Goal: Entertainment & Leisure: Consume media (video, audio)

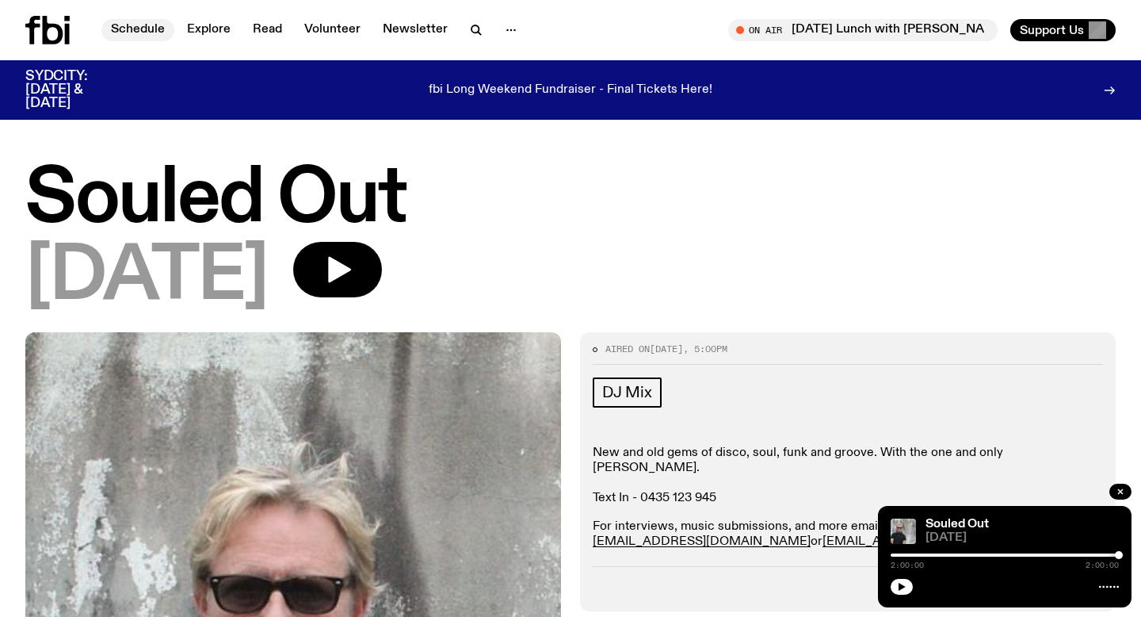
click at [136, 29] on link "Schedule" at bounding box center [137, 30] width 73 height 22
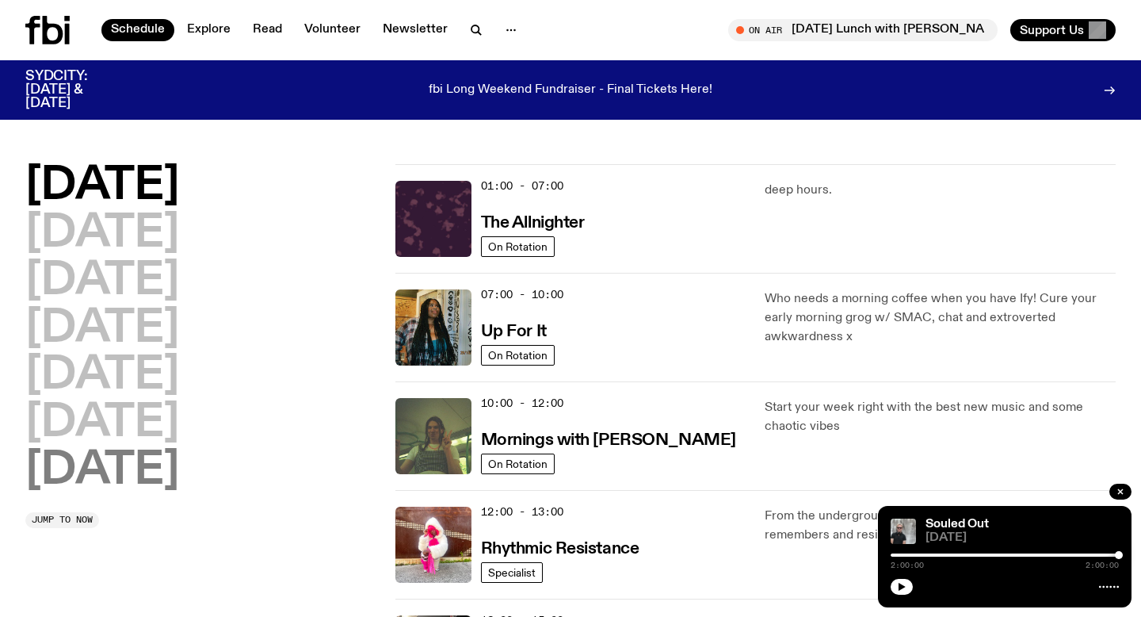
click at [145, 466] on h2 "[DATE]" at bounding box center [102, 471] width 154 height 44
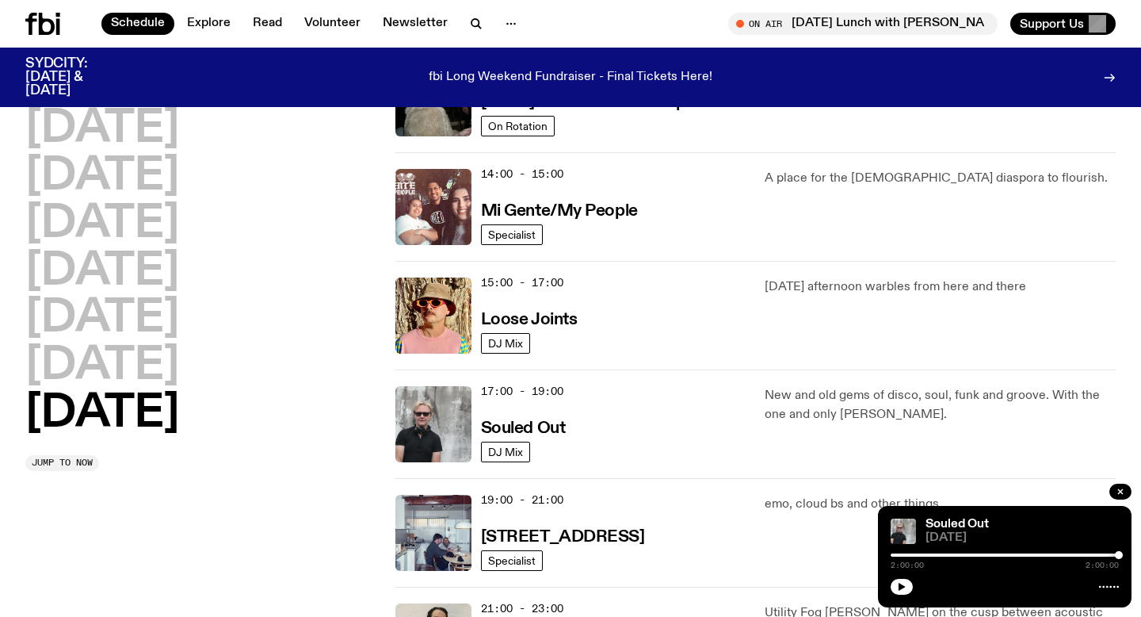
scroll to position [754, 0]
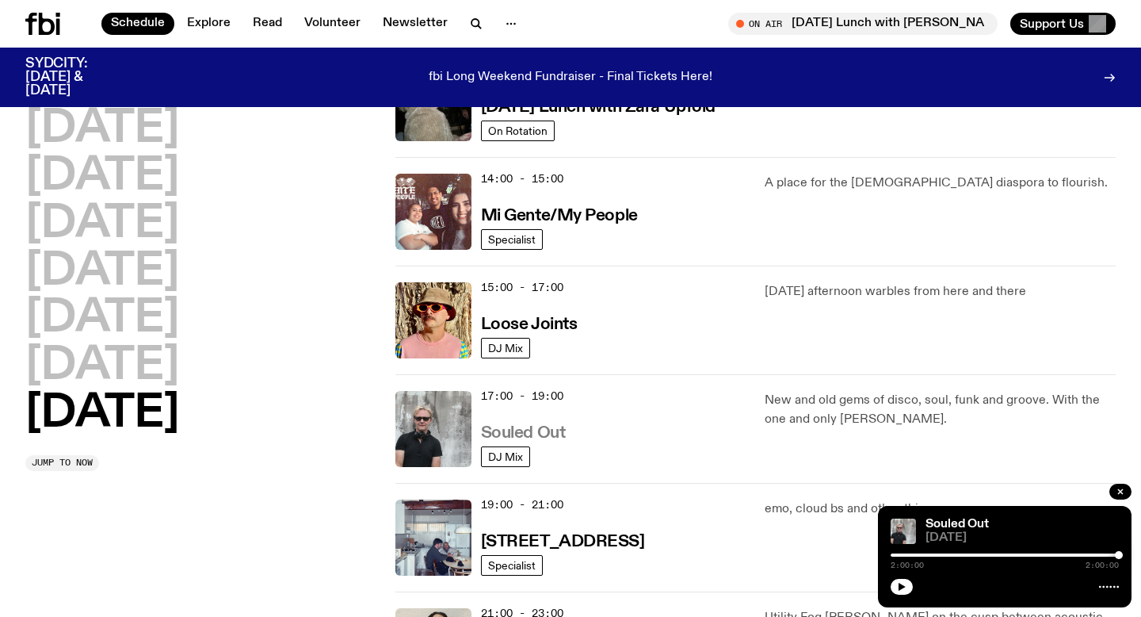
click at [494, 432] on h3 "Souled Out" at bounding box center [523, 433] width 85 height 17
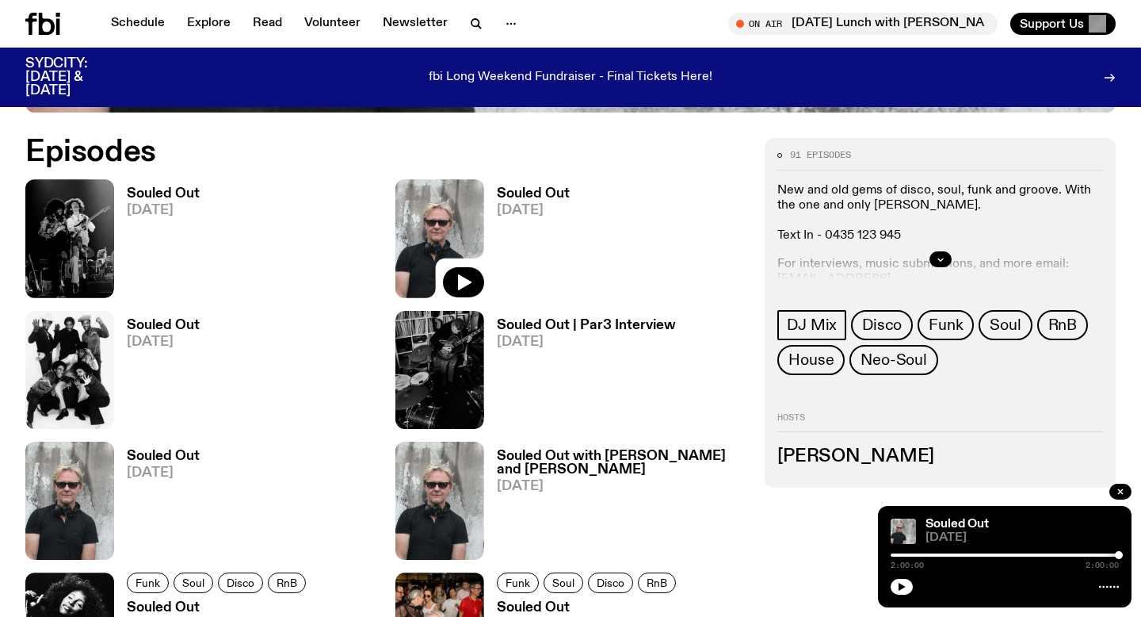
scroll to position [738, 0]
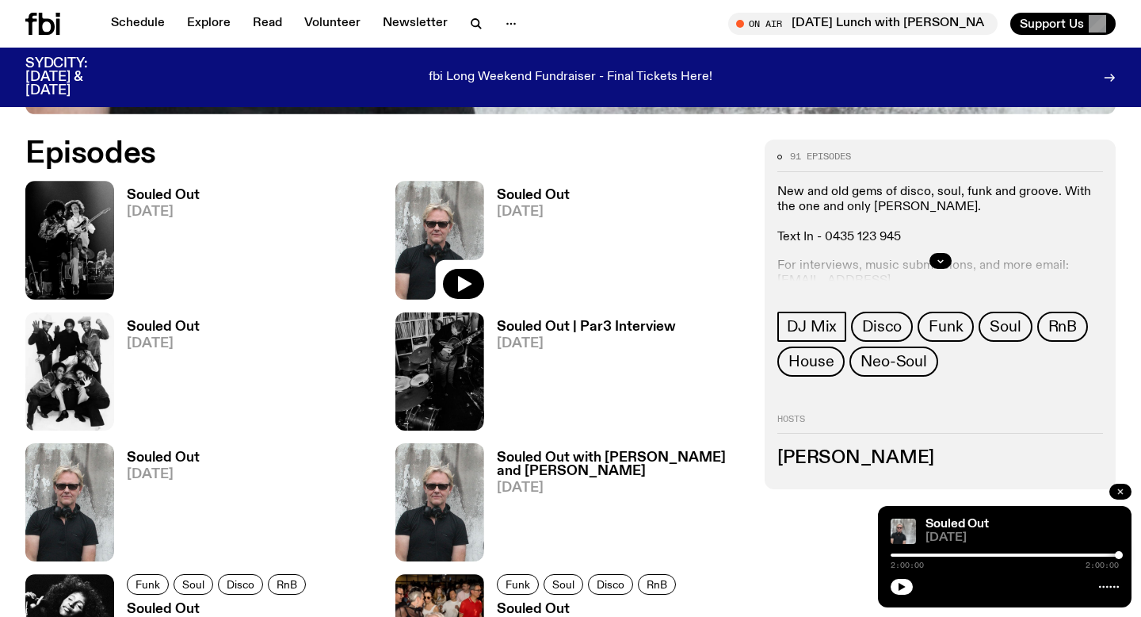
click at [1122, 488] on icon "button" at bounding box center [1121, 492] width 10 height 10
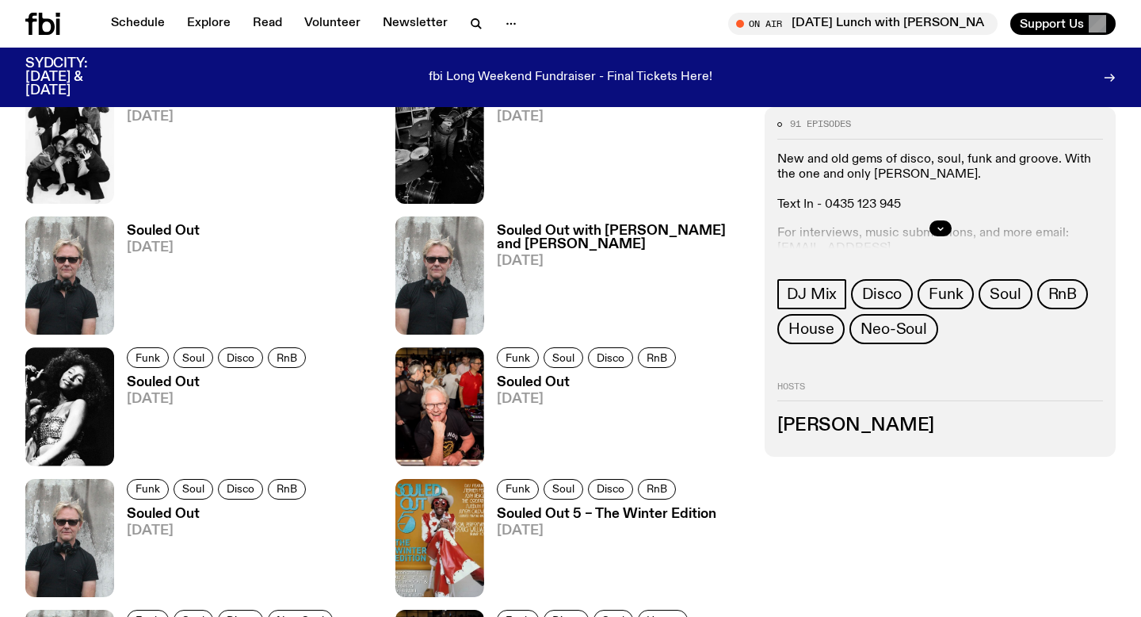
scroll to position [959, 0]
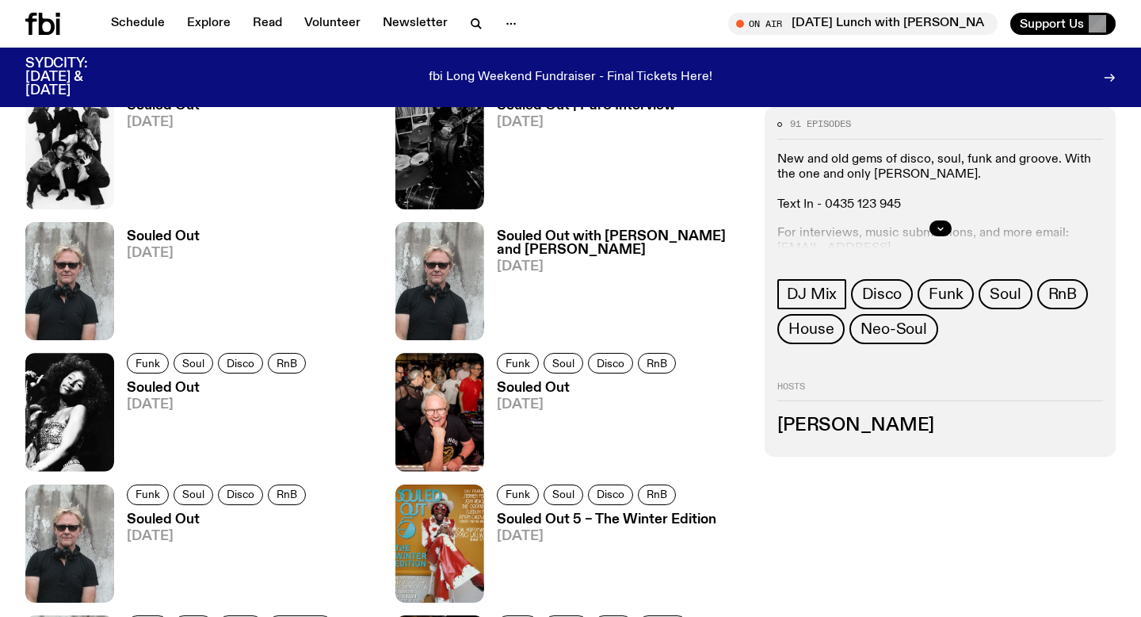
click at [143, 385] on h3 "Souled Out" at bounding box center [219, 387] width 184 height 13
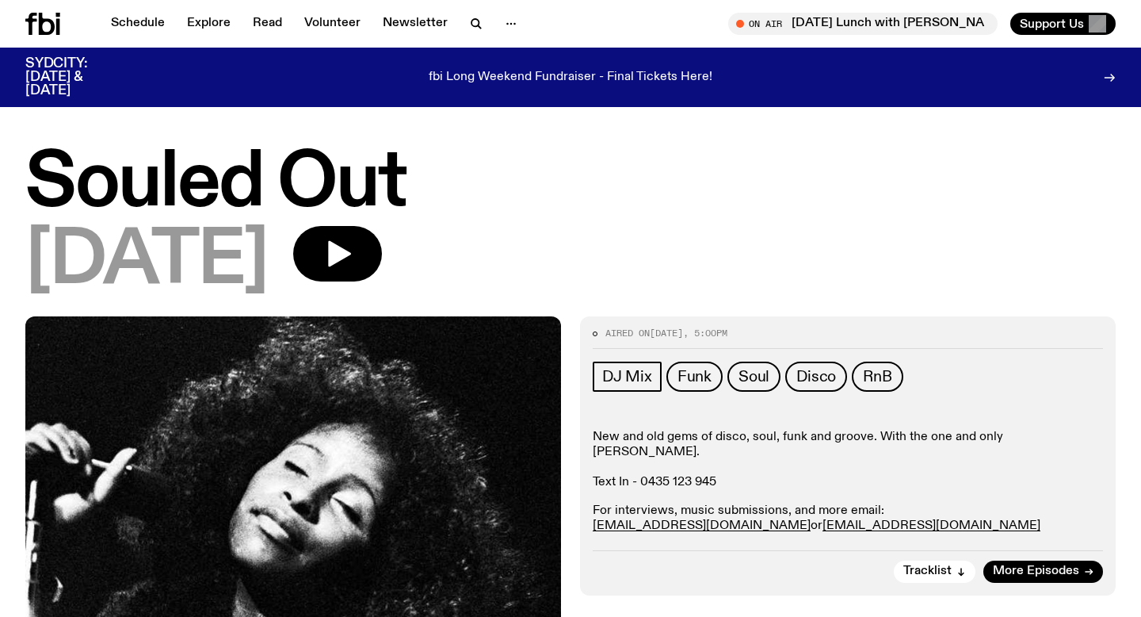
scroll to position [2, 0]
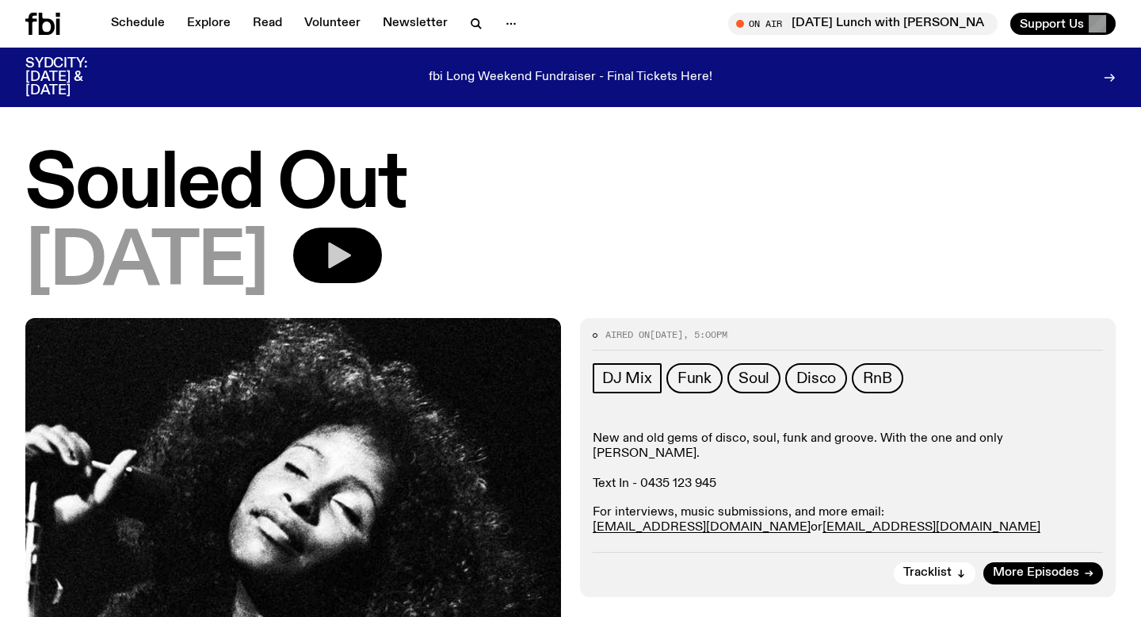
click at [351, 245] on icon "button" at bounding box center [339, 255] width 23 height 26
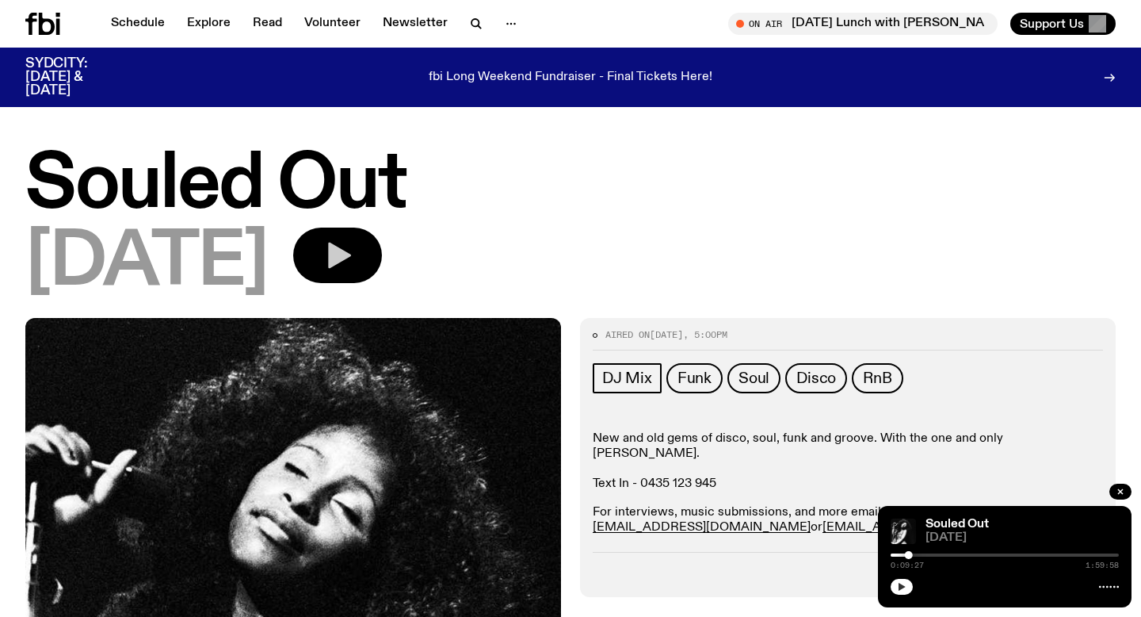
click at [903, 590] on icon "button" at bounding box center [902, 587] width 10 height 10
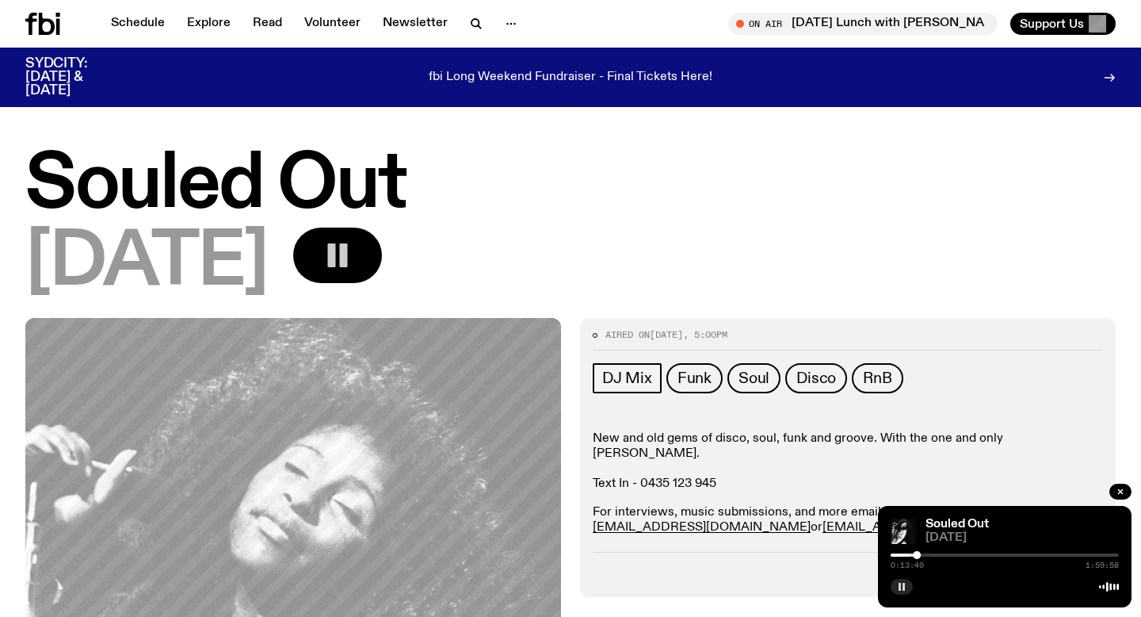
click at [899, 582] on rect "button" at bounding box center [900, 586] width 2 height 8
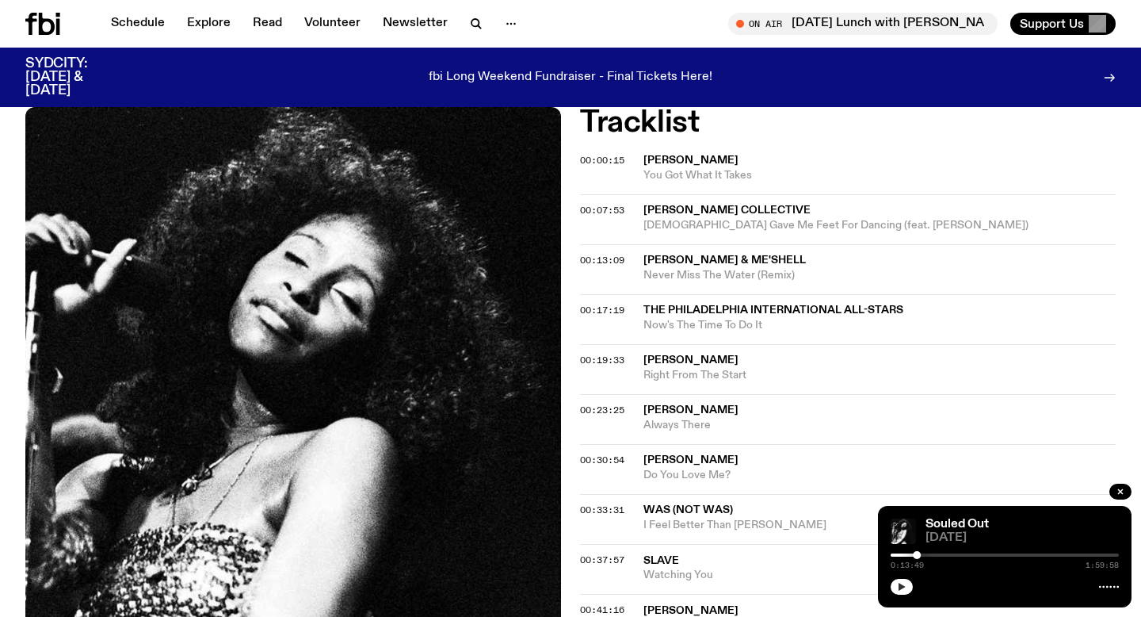
scroll to position [531, 0]
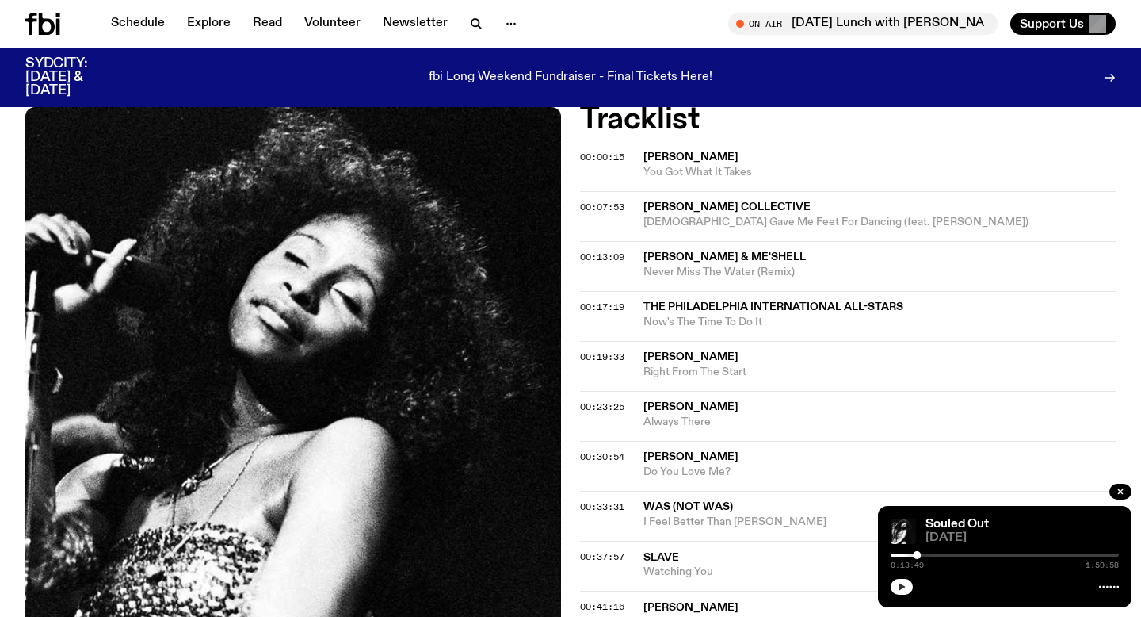
click at [900, 580] on button "button" at bounding box center [902, 586] width 22 height 16
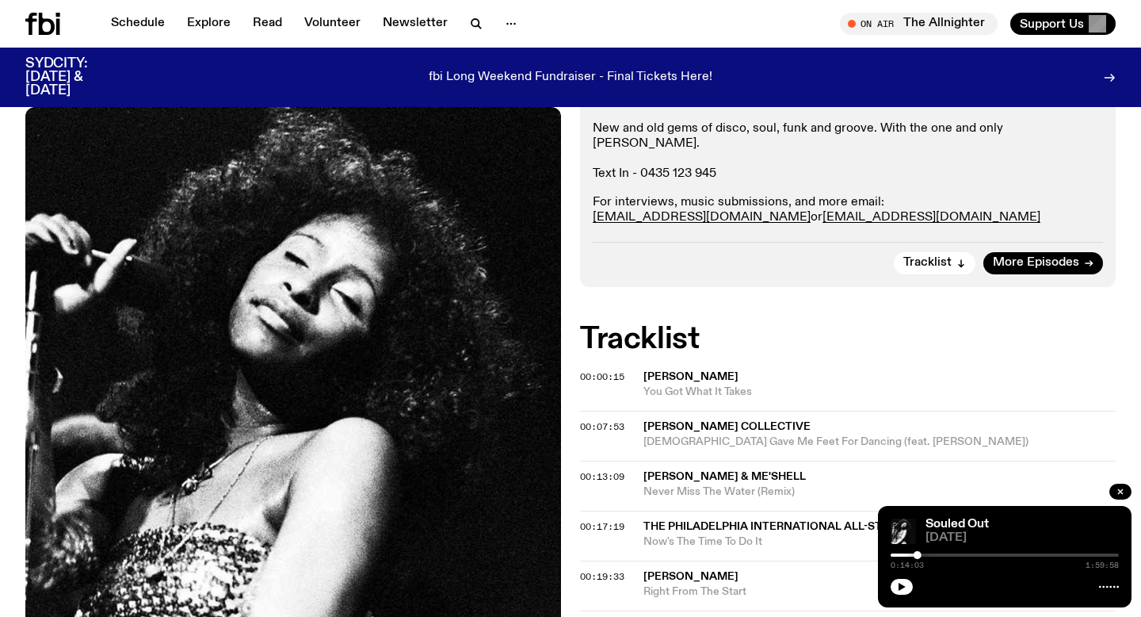
scroll to position [312, 0]
click at [899, 585] on icon "button" at bounding box center [902, 586] width 7 height 8
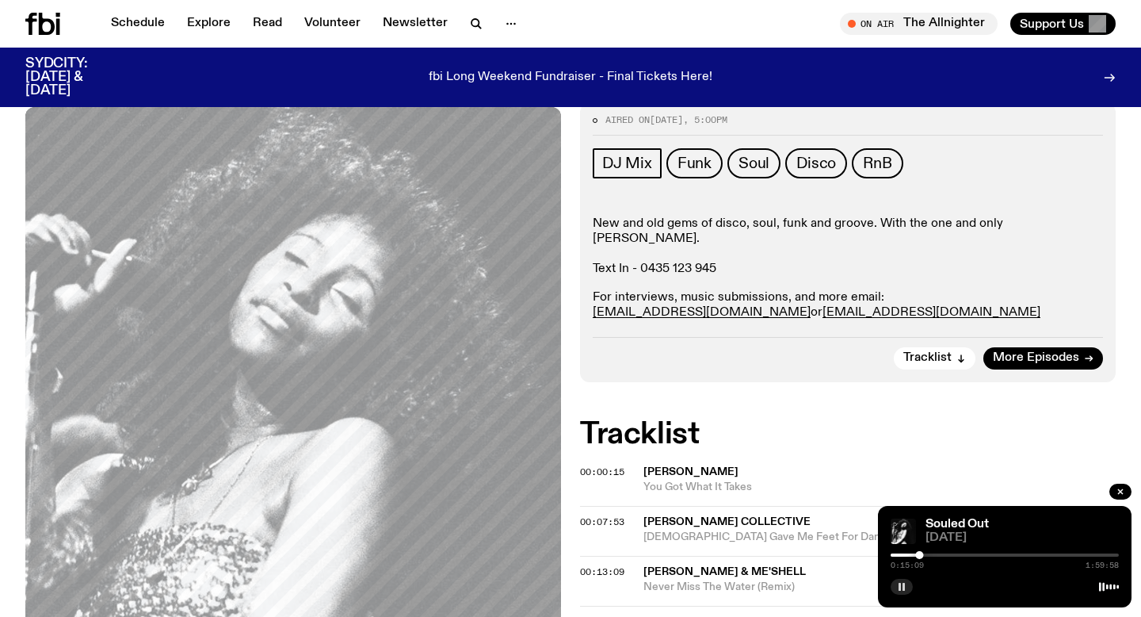
scroll to position [0, 0]
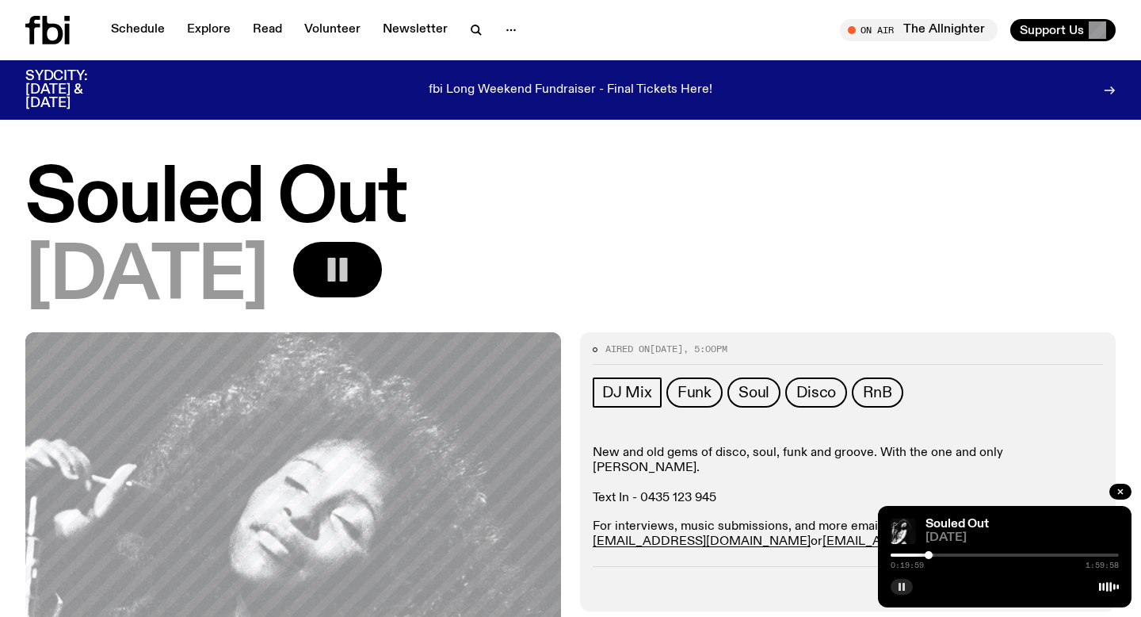
click at [353, 264] on icon "button" at bounding box center [338, 270] width 32 height 32
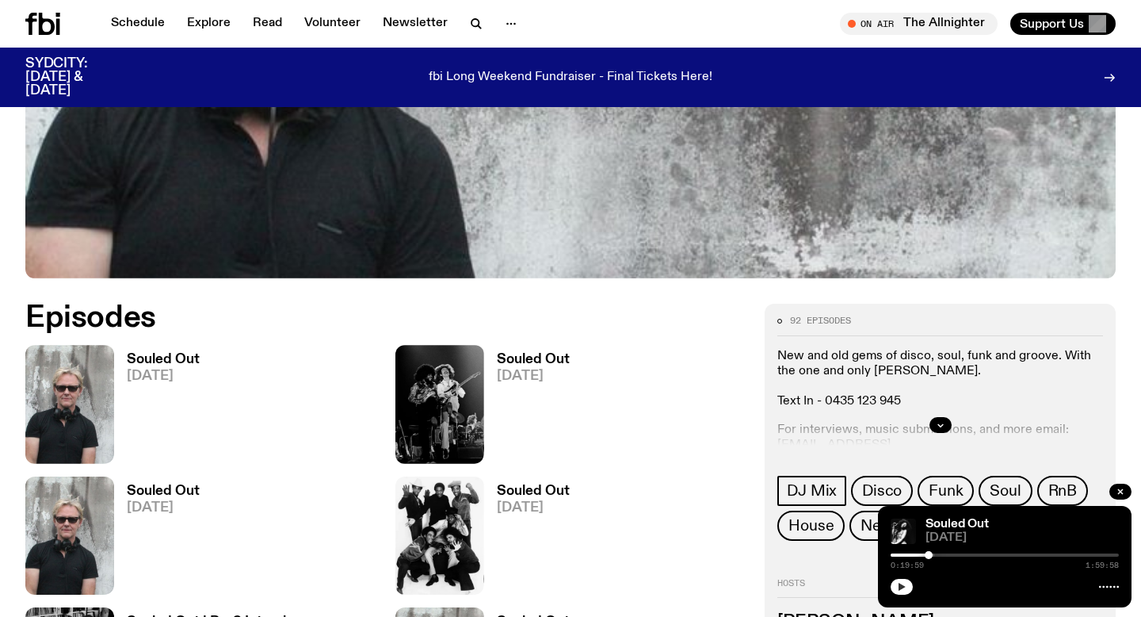
scroll to position [583, 0]
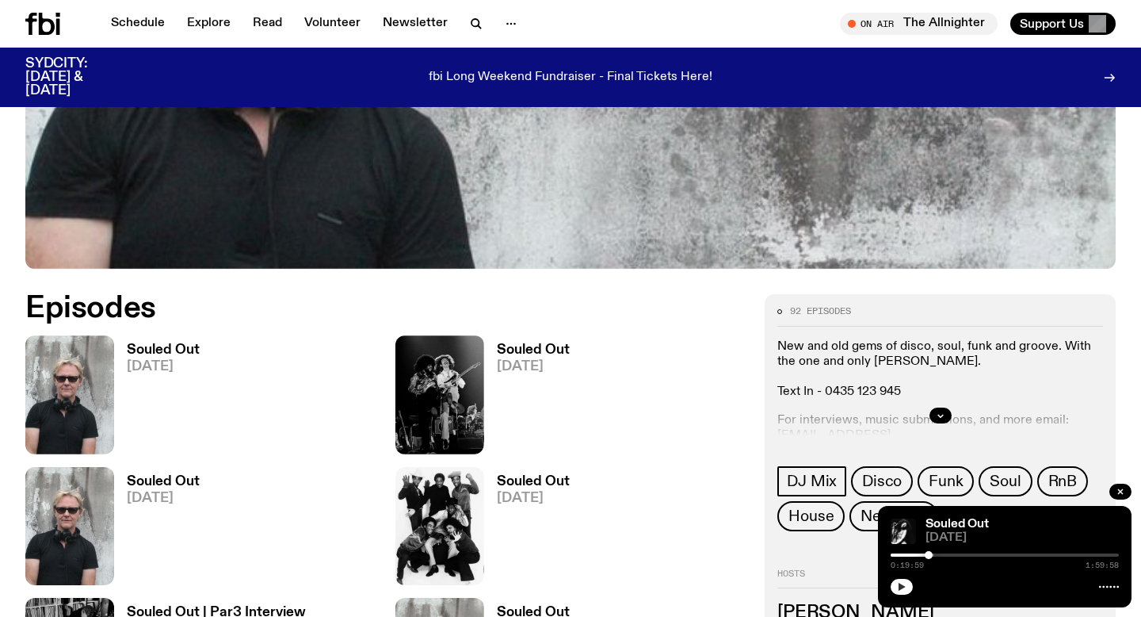
click at [166, 353] on h3 "Souled Out" at bounding box center [163, 349] width 73 height 13
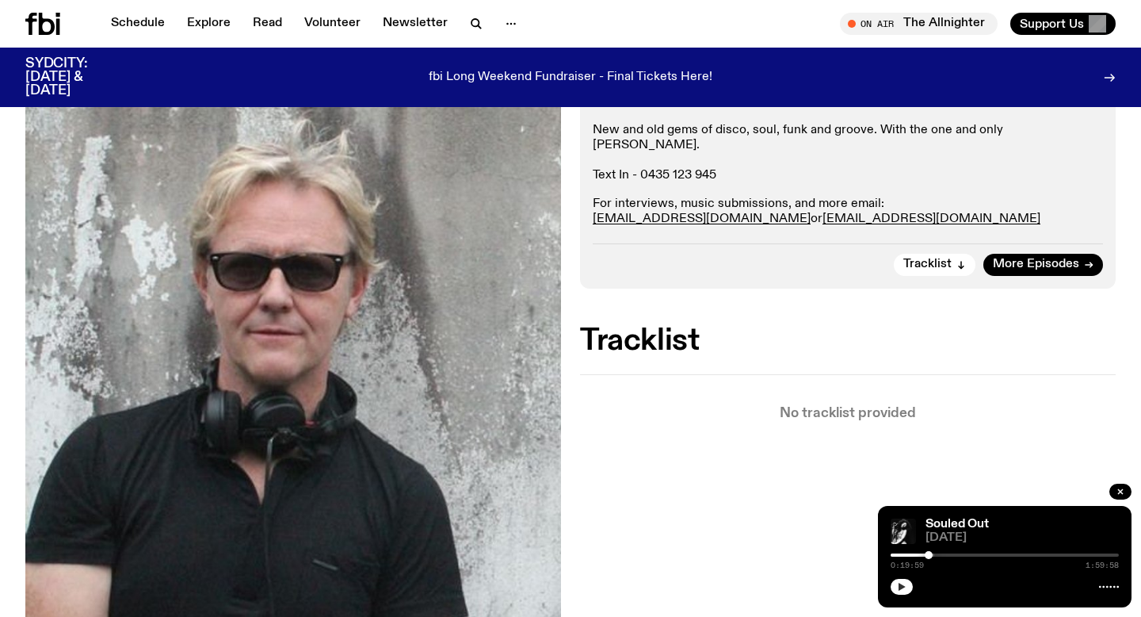
scroll to position [321, 0]
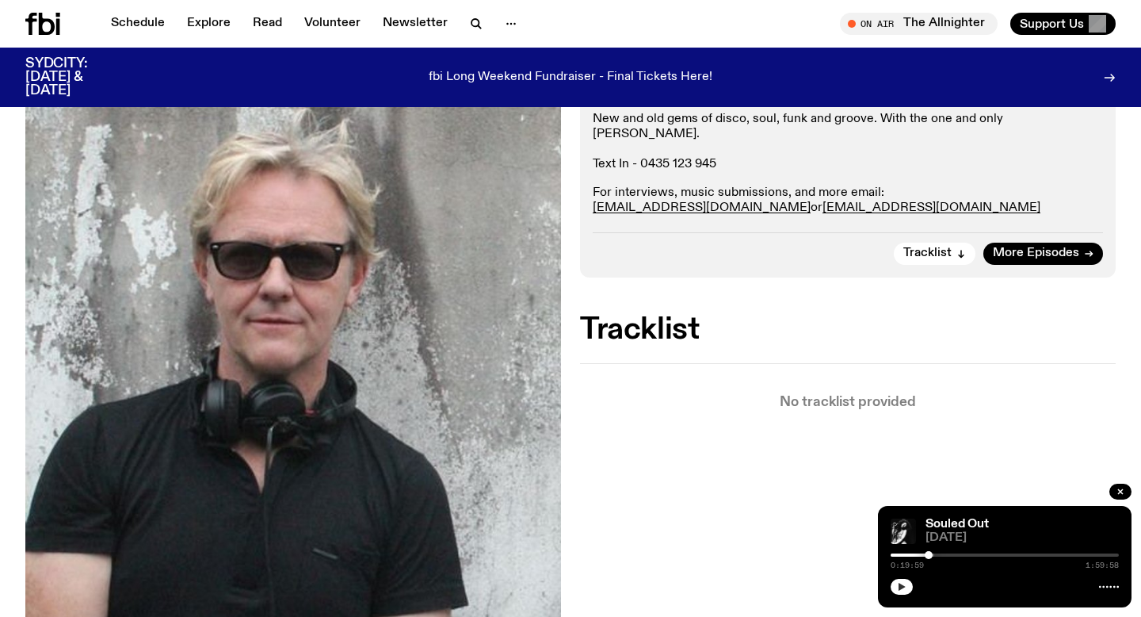
click at [748, 251] on div "Aired on 05.10.25 , 5:00pm DJ Mix New and old gems of disco, soul, funk and gro…" at bounding box center [848, 137] width 536 height 279
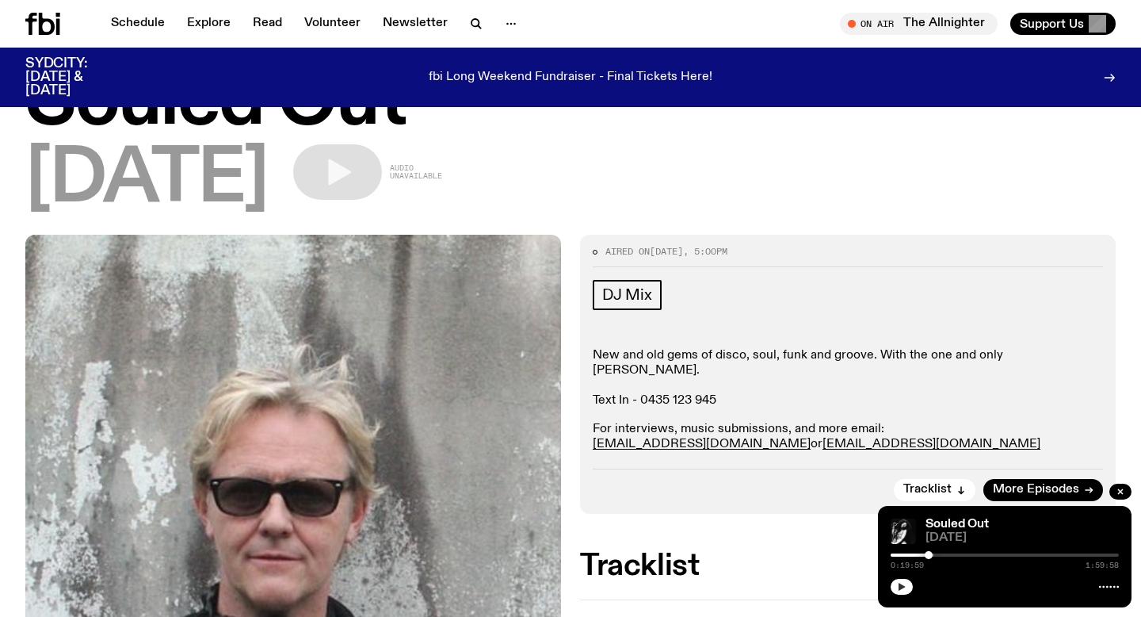
scroll to position [0, 0]
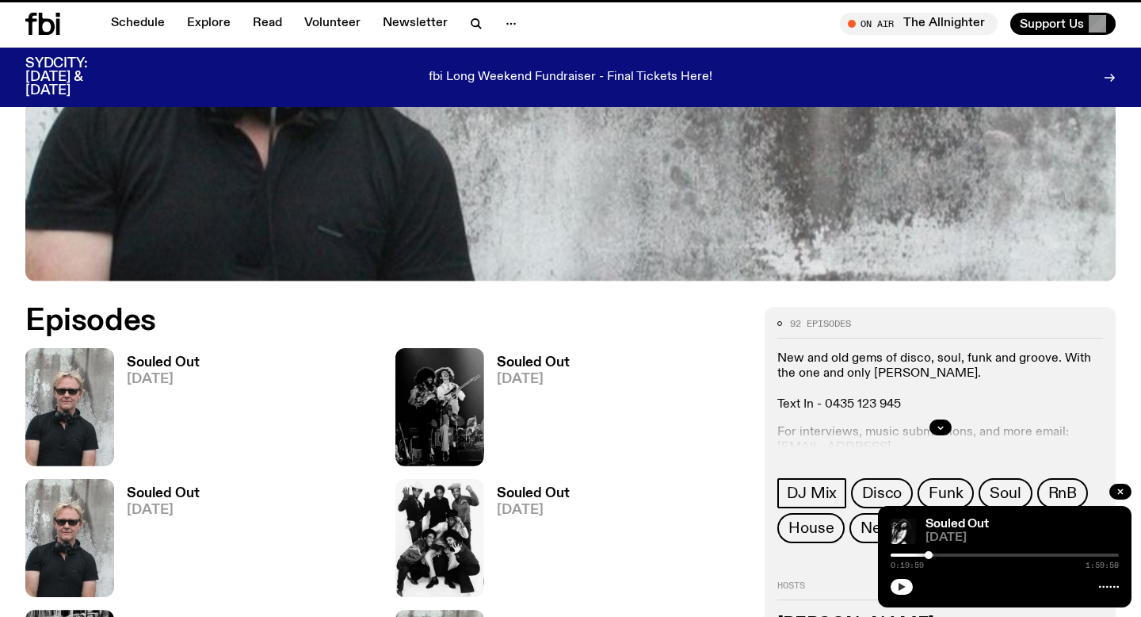
scroll to position [571, 0]
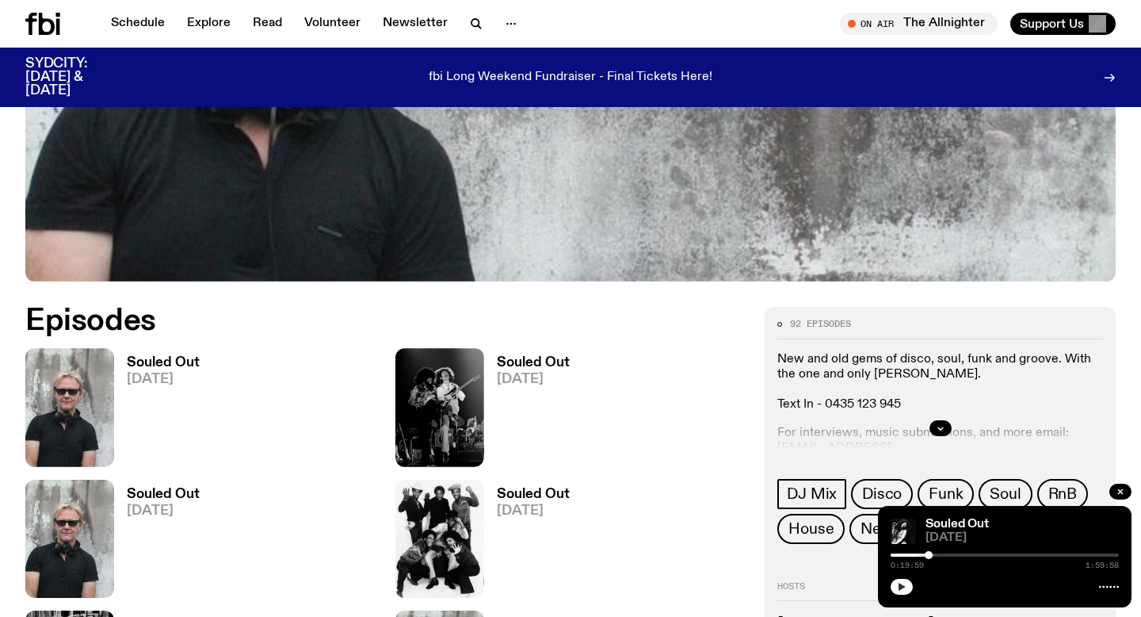
click at [165, 356] on h3 "Souled Out" at bounding box center [163, 362] width 73 height 13
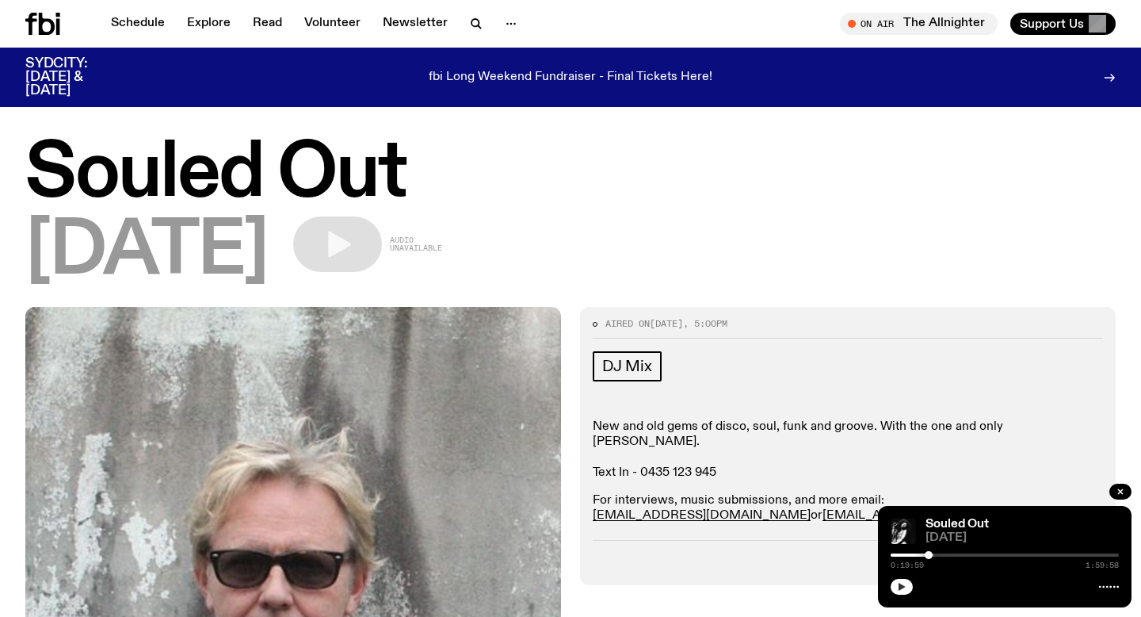
scroll to position [12, 0]
click at [781, 521] on div "Aired on 05.10.25 , 5:00pm DJ Mix New and old gems of disco, soul, funk and gro…" at bounding box center [848, 446] width 536 height 279
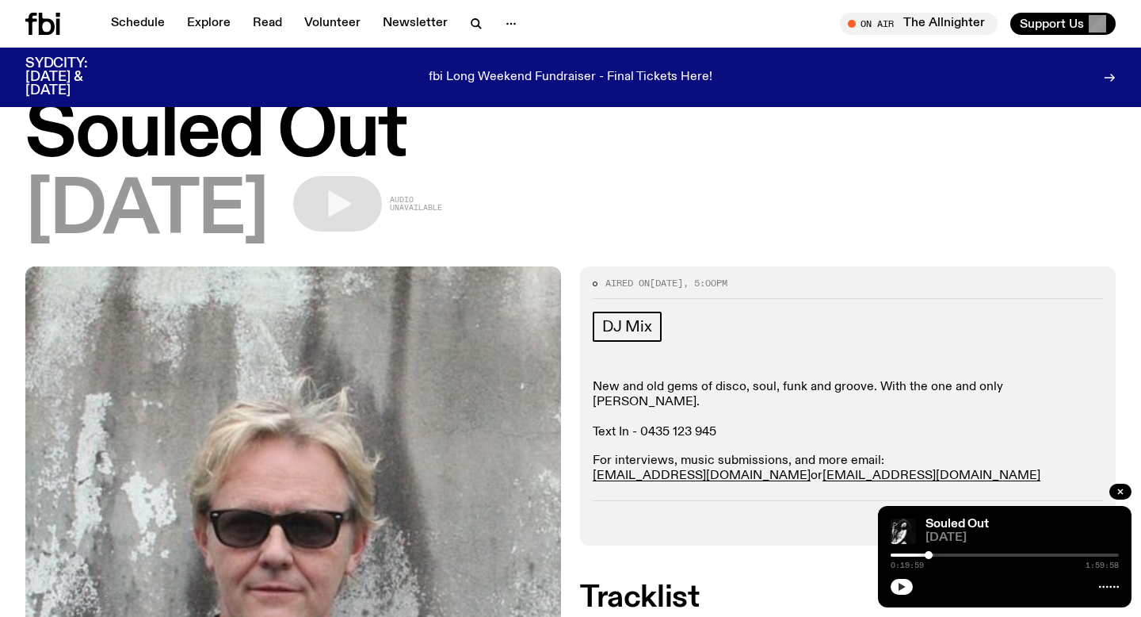
scroll to position [0, 0]
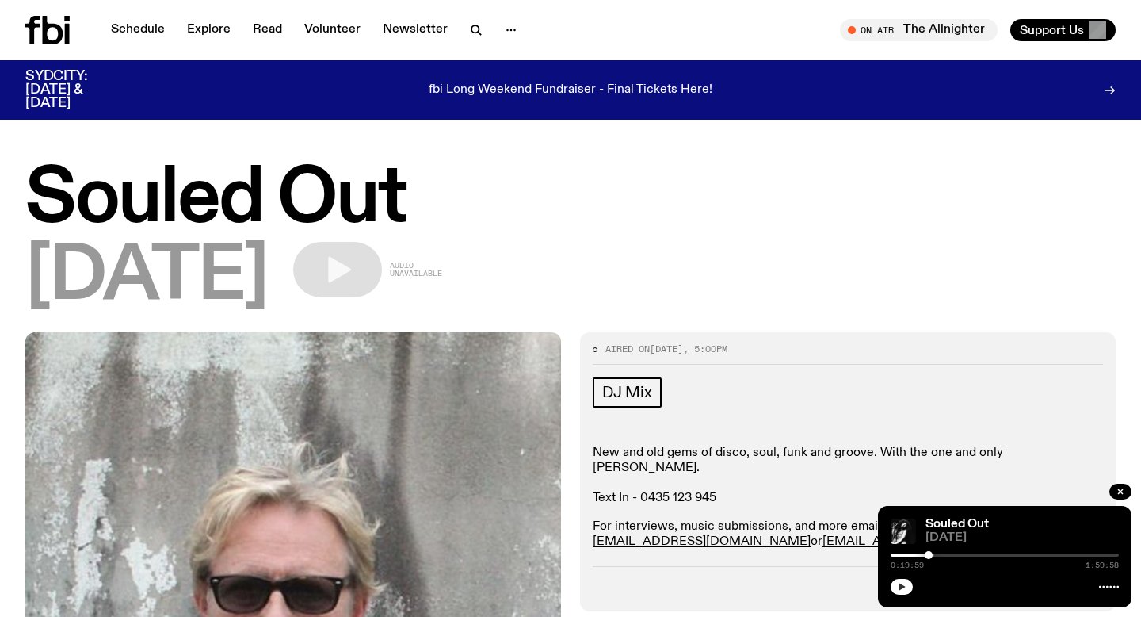
click at [640, 256] on div "05.10.25 Audio unavailable" at bounding box center [570, 277] width 1090 height 71
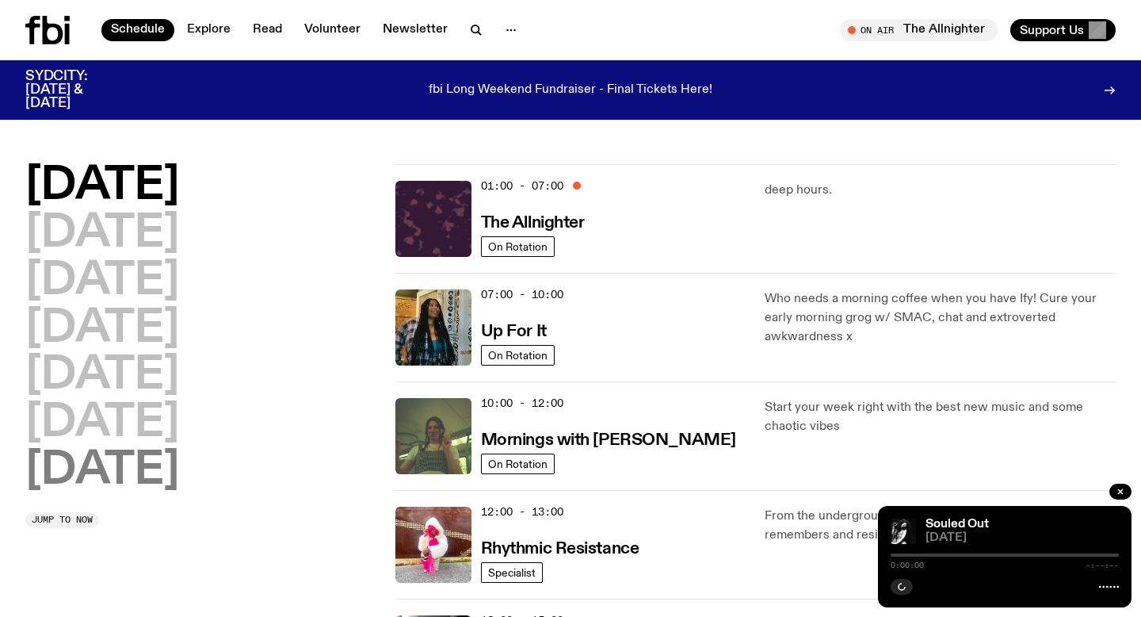
click at [165, 459] on h2 "[DATE]" at bounding box center [102, 471] width 154 height 44
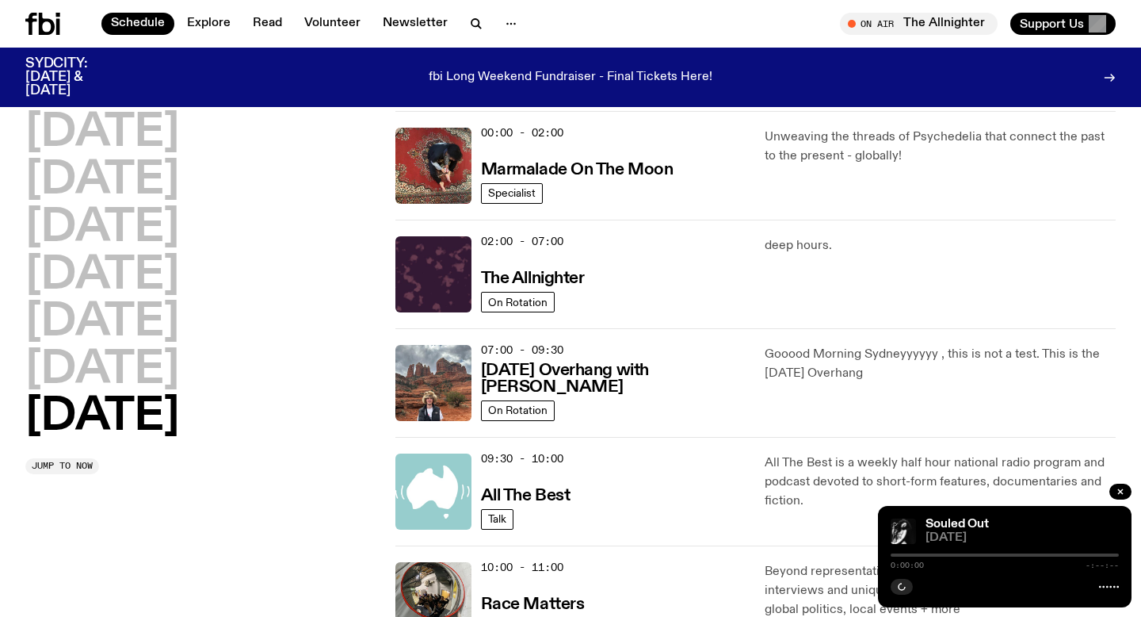
scroll to position [44, 0]
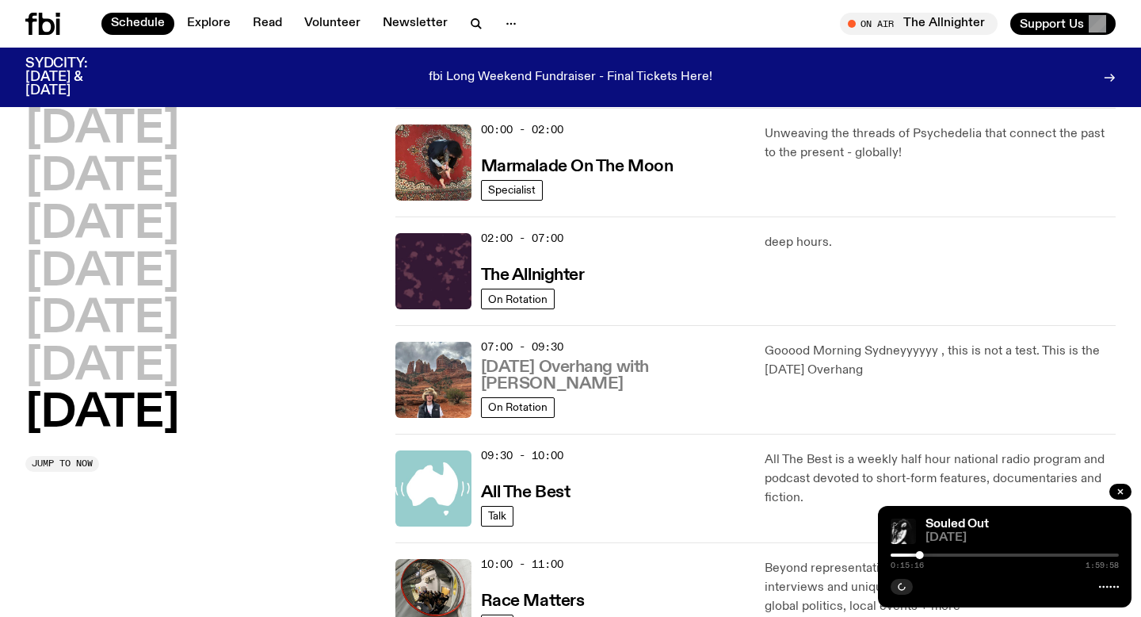
click at [581, 381] on h3 "[DATE] Overhang with [PERSON_NAME]" at bounding box center [613, 375] width 265 height 33
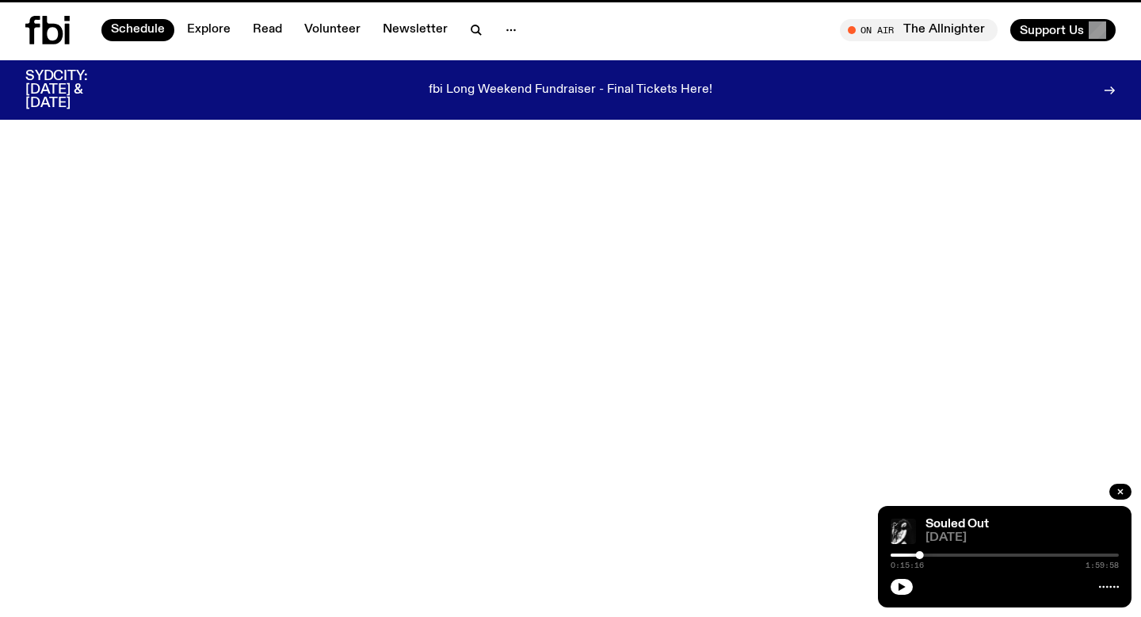
scroll to position [44, 0]
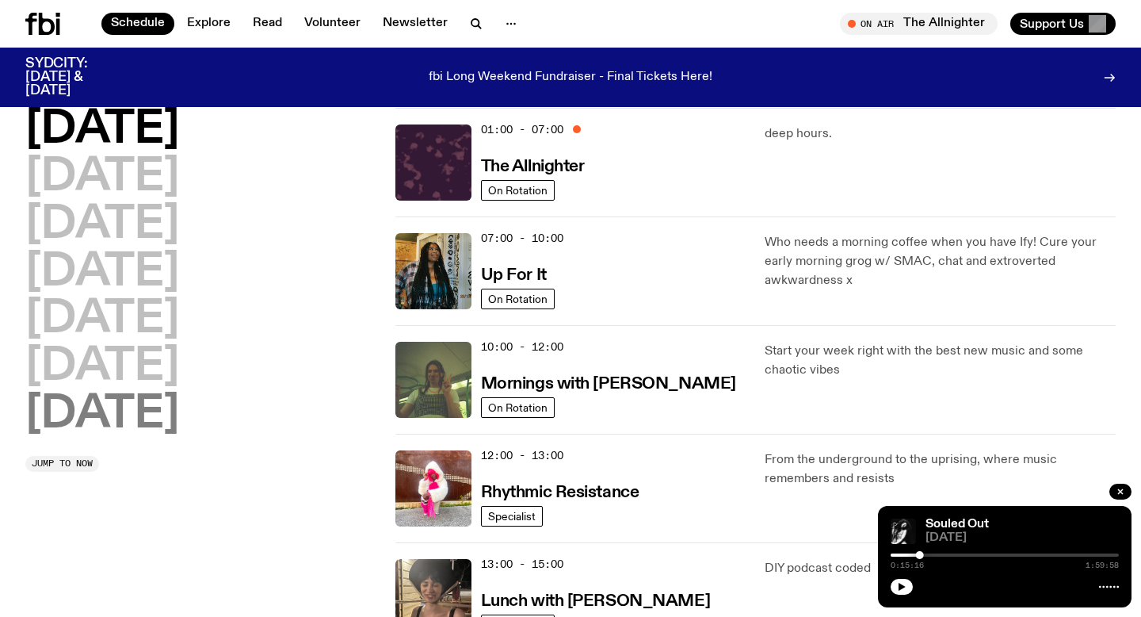
click at [166, 408] on h2 "[DATE]" at bounding box center [102, 414] width 154 height 44
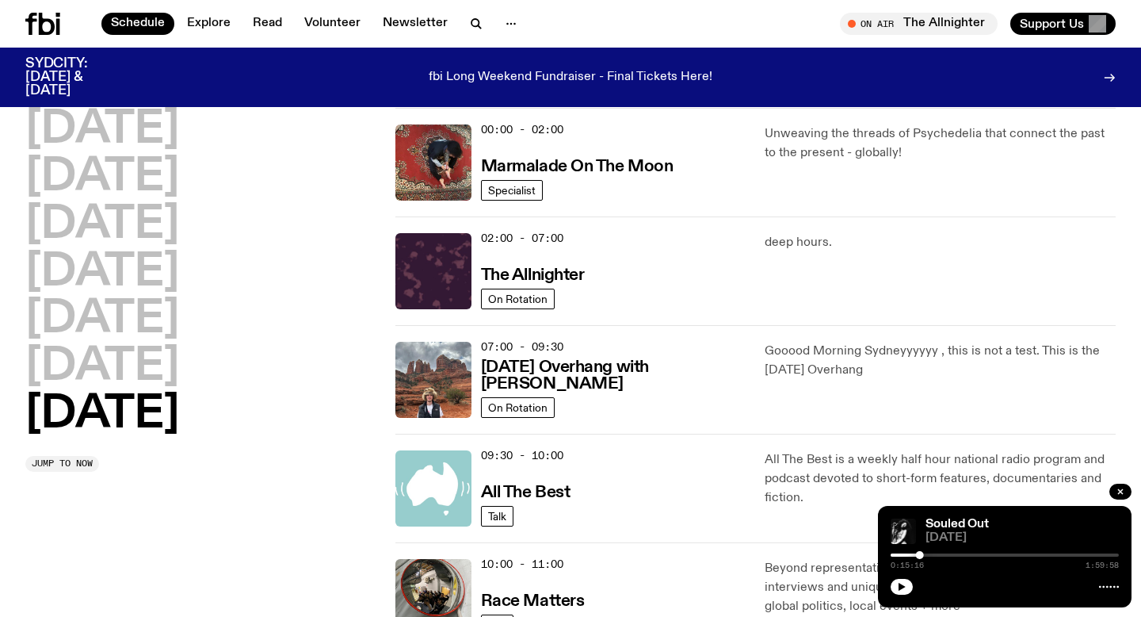
click at [151, 402] on h2 "[DATE]" at bounding box center [102, 414] width 154 height 44
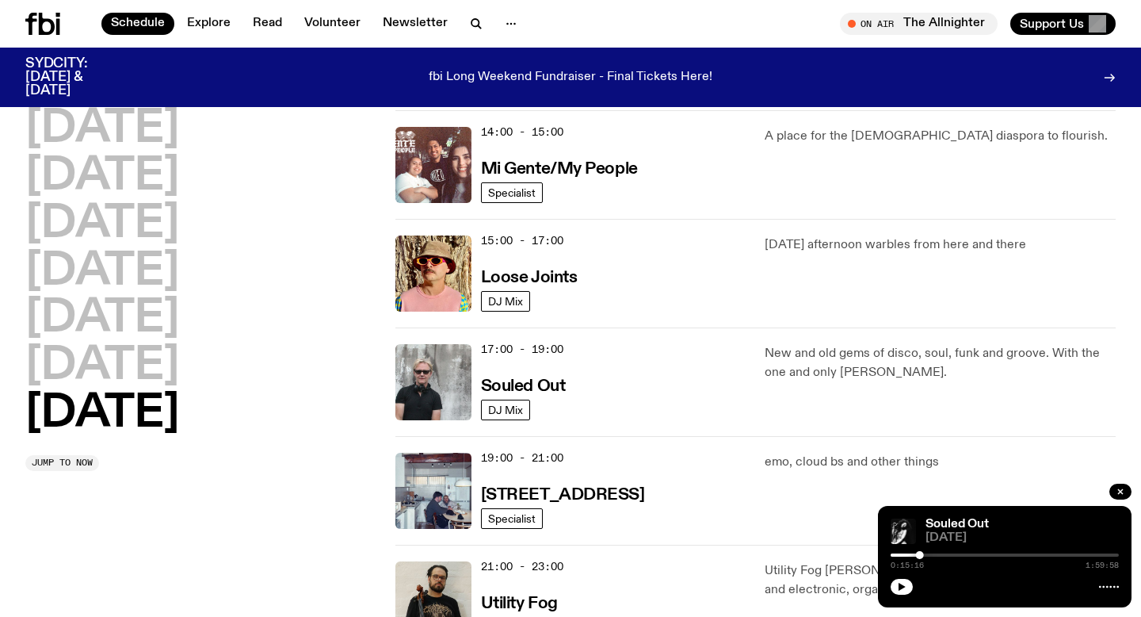
scroll to position [799, 0]
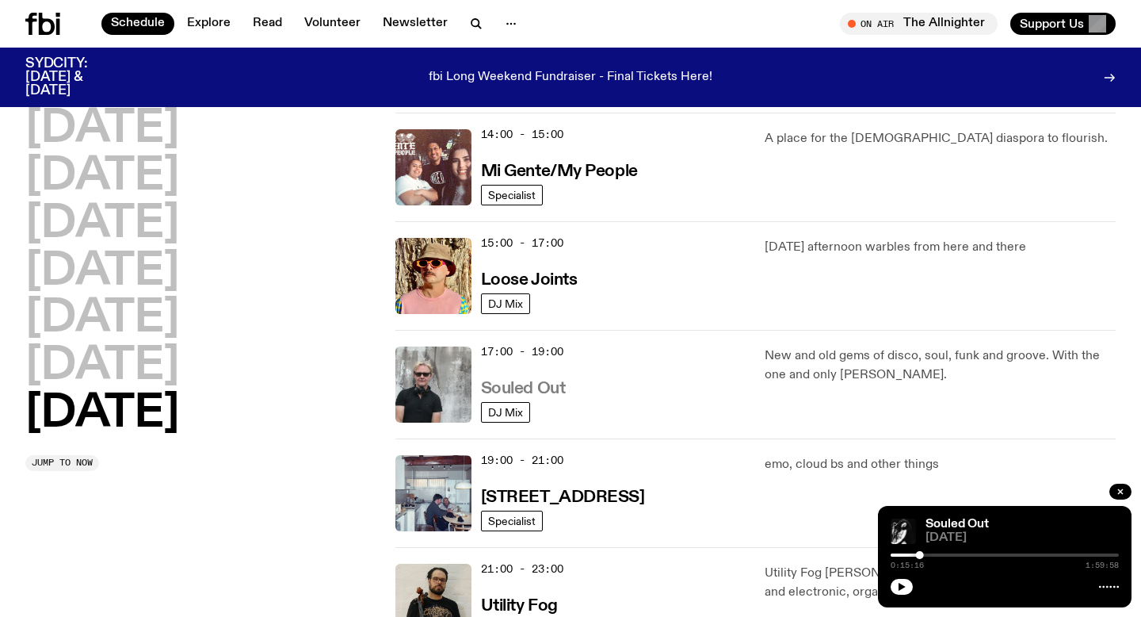
click at [541, 380] on h3 "Souled Out" at bounding box center [523, 388] width 85 height 17
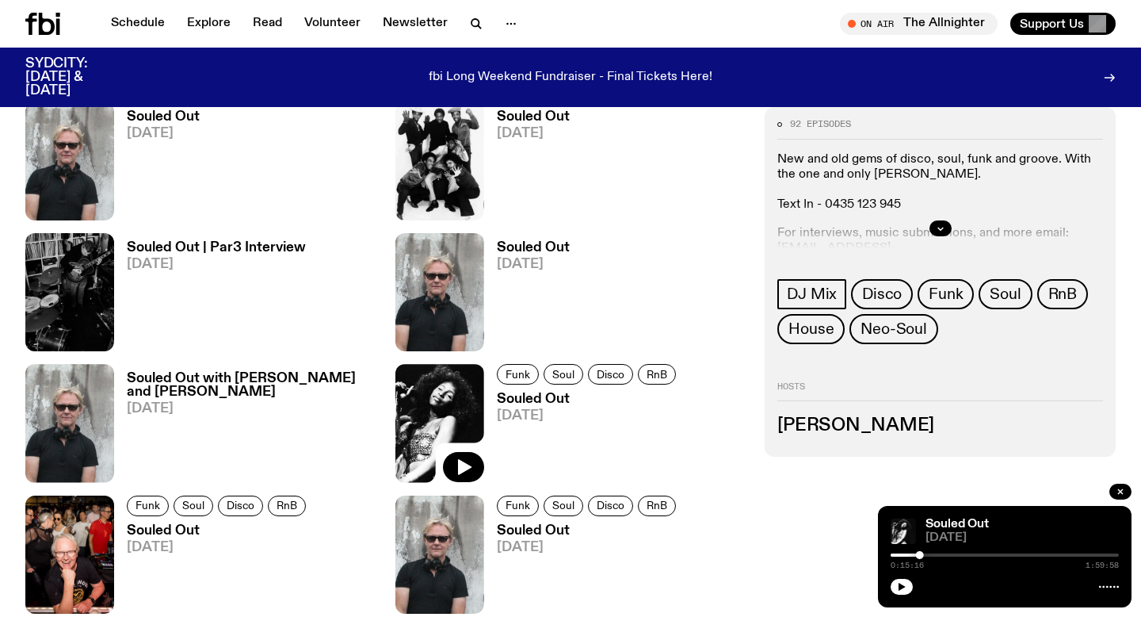
scroll to position [940, 0]
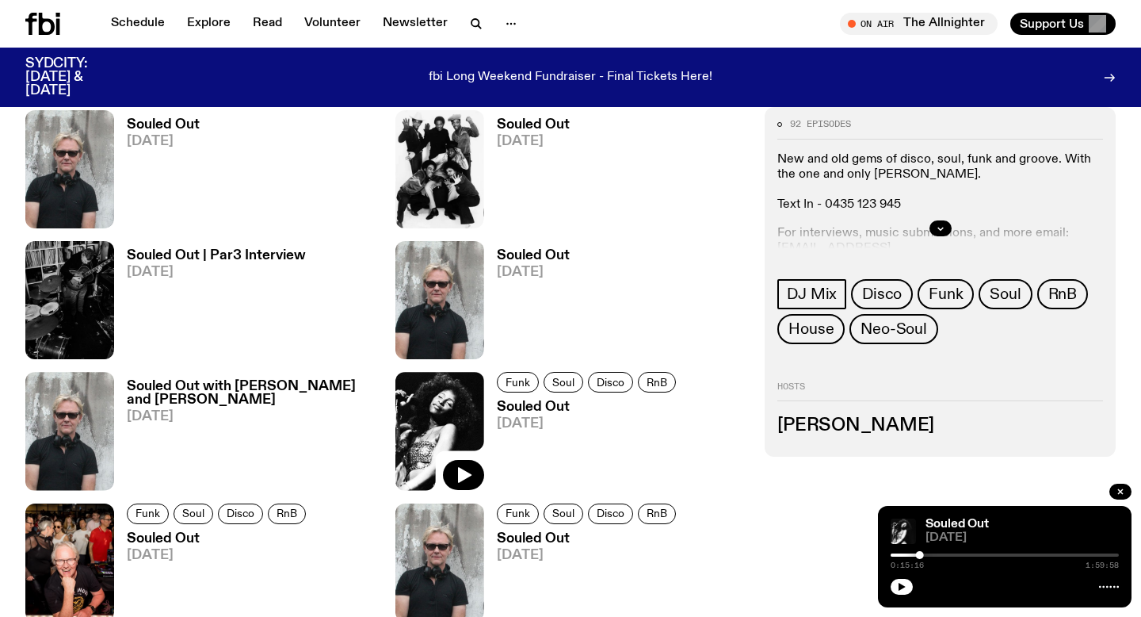
click at [537, 255] on h3 "Souled Out" at bounding box center [533, 255] width 73 height 13
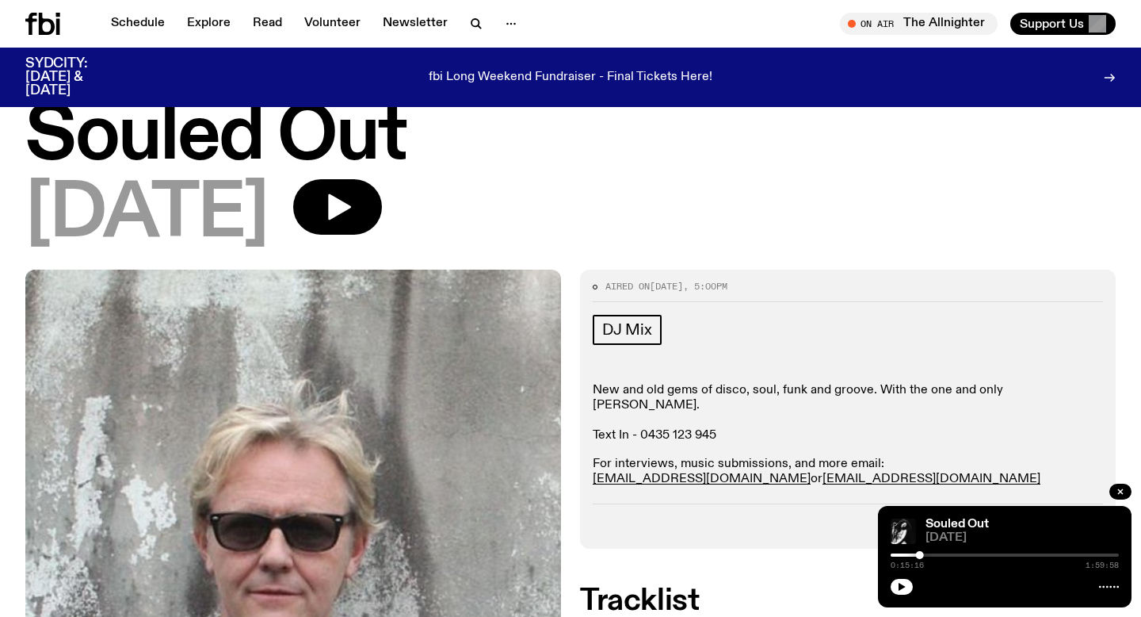
scroll to position [6, 0]
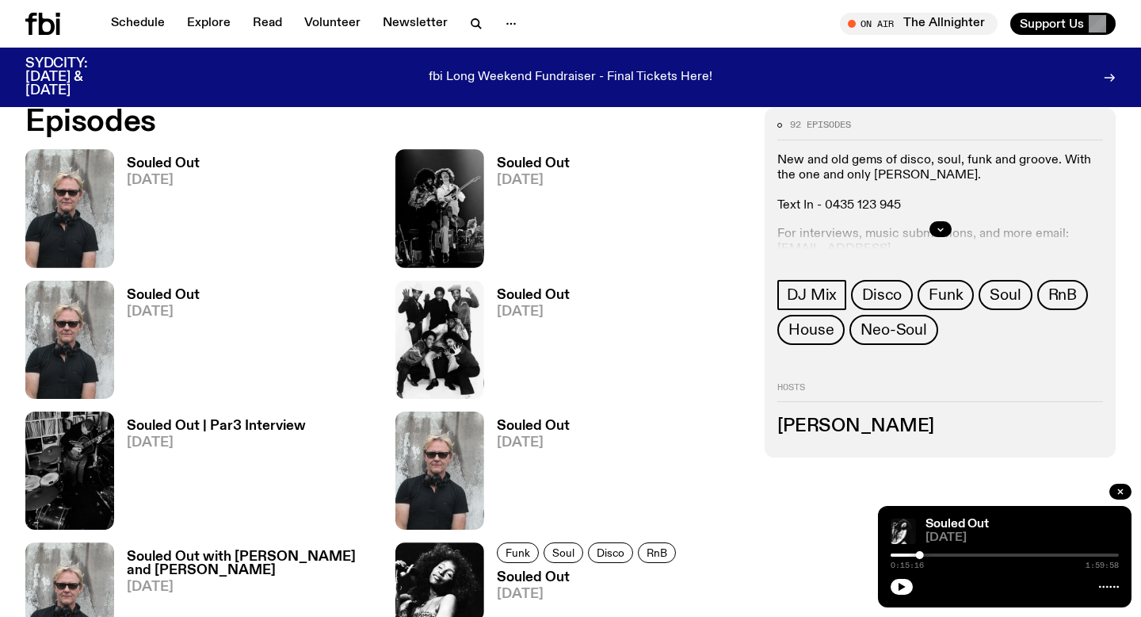
scroll to position [768, 0]
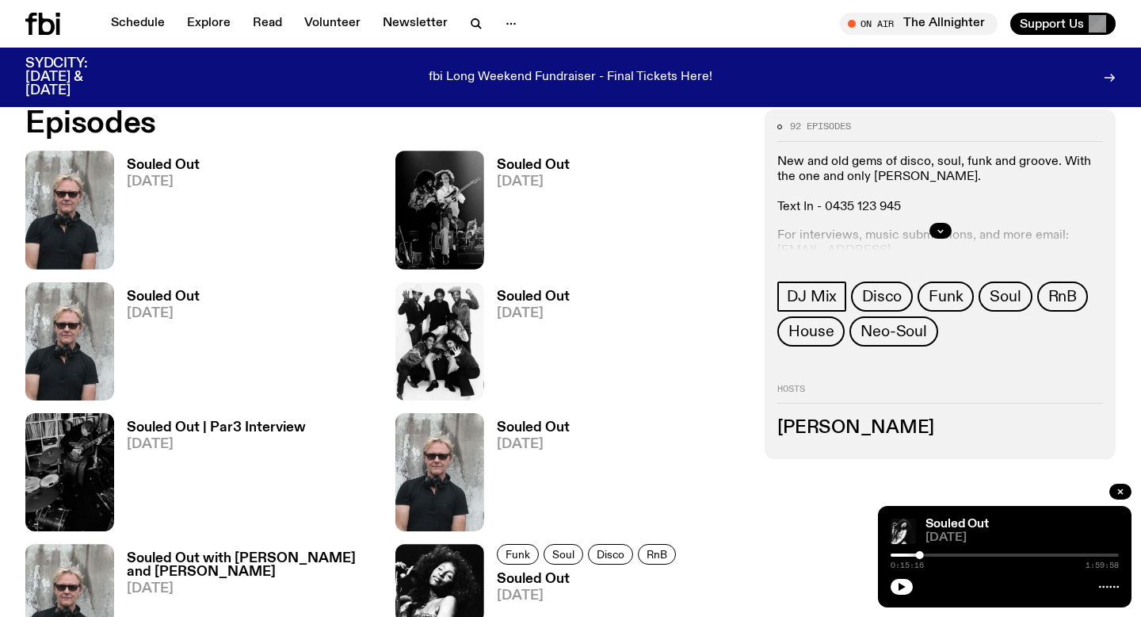
click at [536, 300] on h3 "Souled Out" at bounding box center [533, 296] width 73 height 13
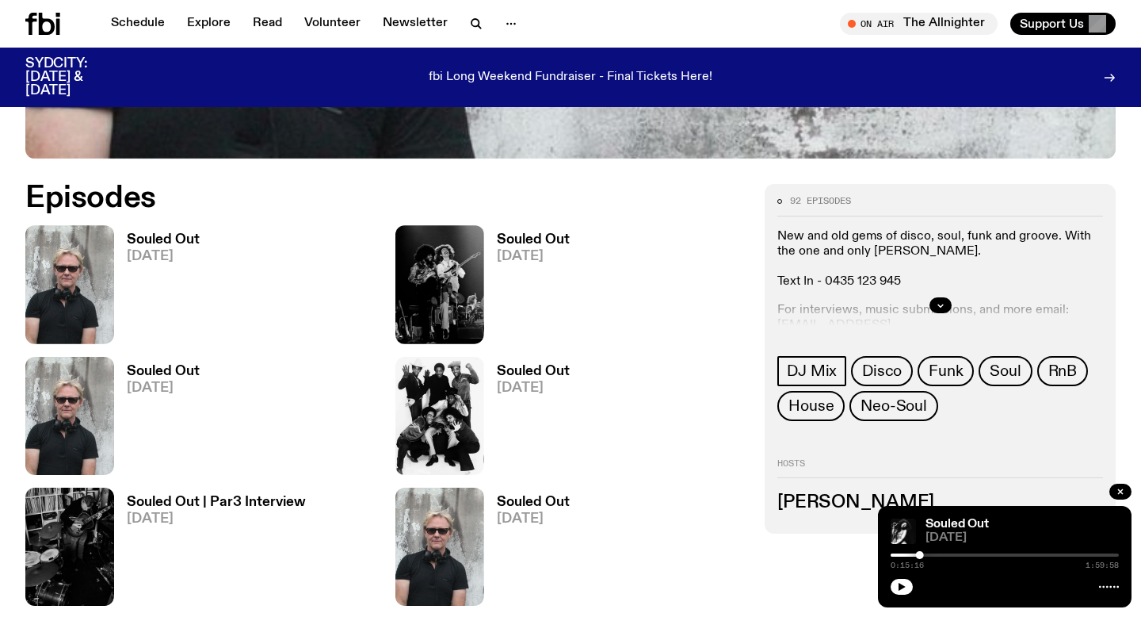
scroll to position [694, 0]
click at [161, 373] on h3 "Souled Out" at bounding box center [163, 370] width 73 height 13
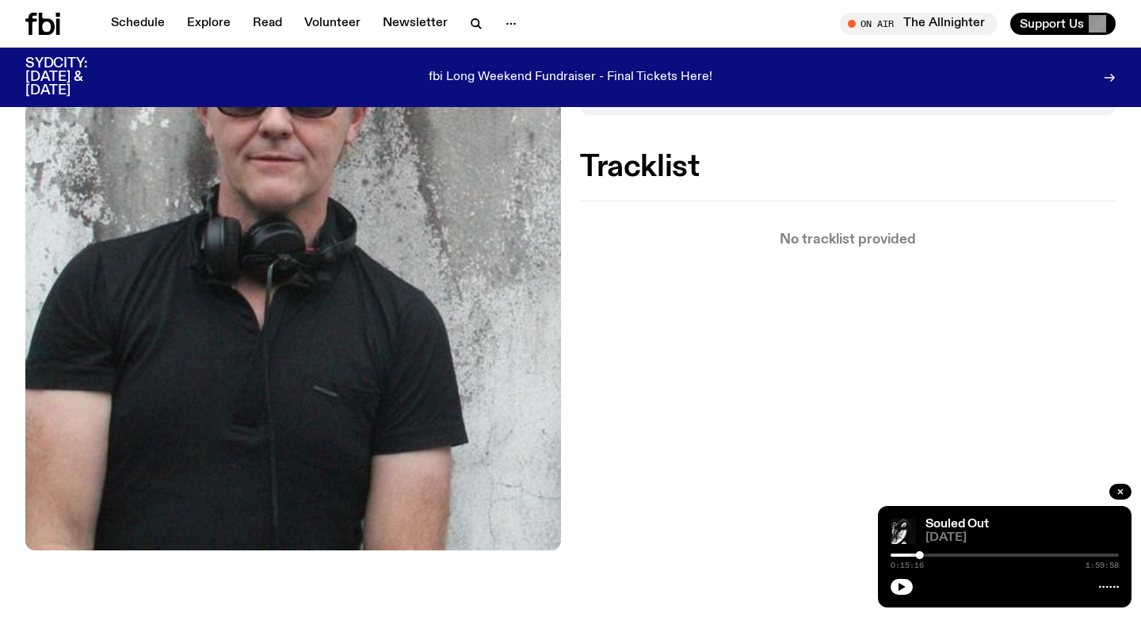
scroll to position [197, 0]
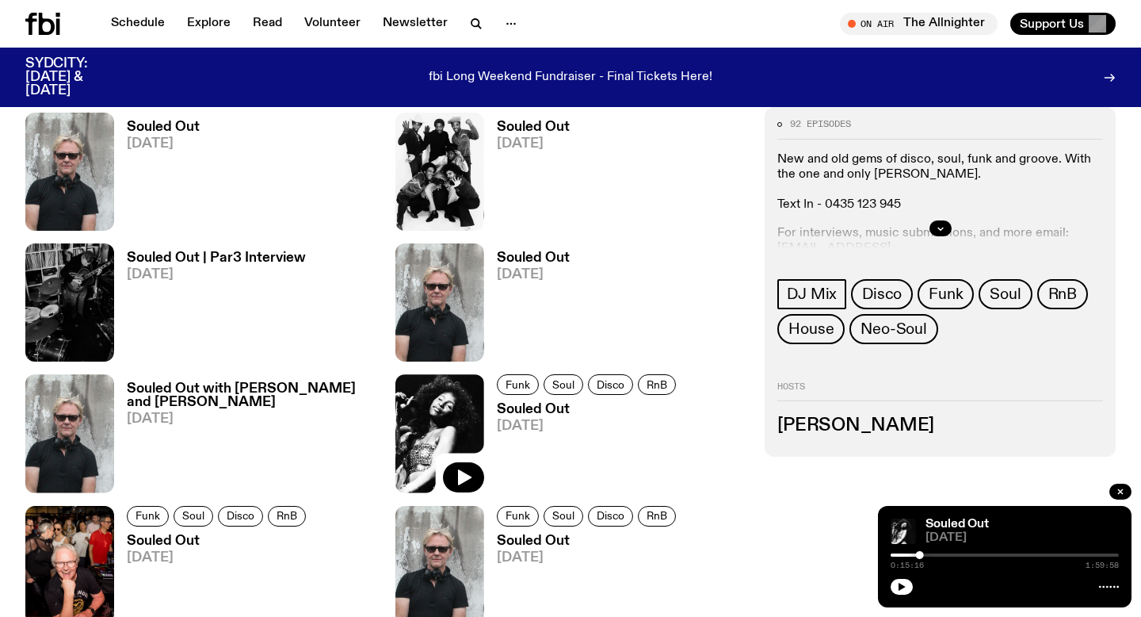
scroll to position [938, 0]
click at [165, 267] on span "[DATE]" at bounding box center [216, 273] width 179 height 13
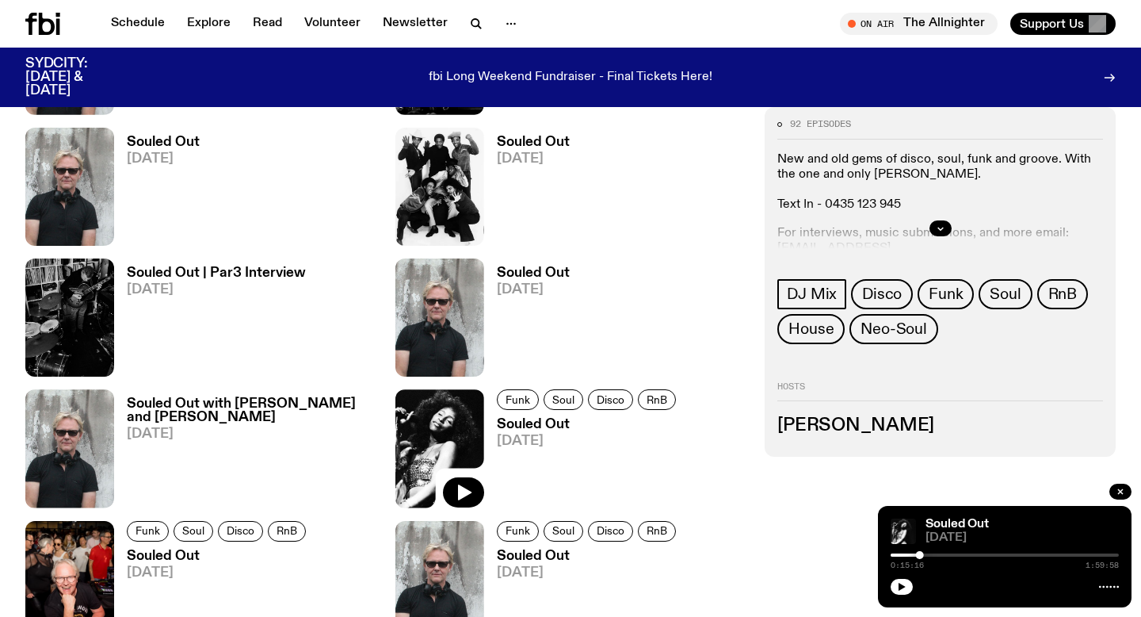
scroll to position [924, 0]
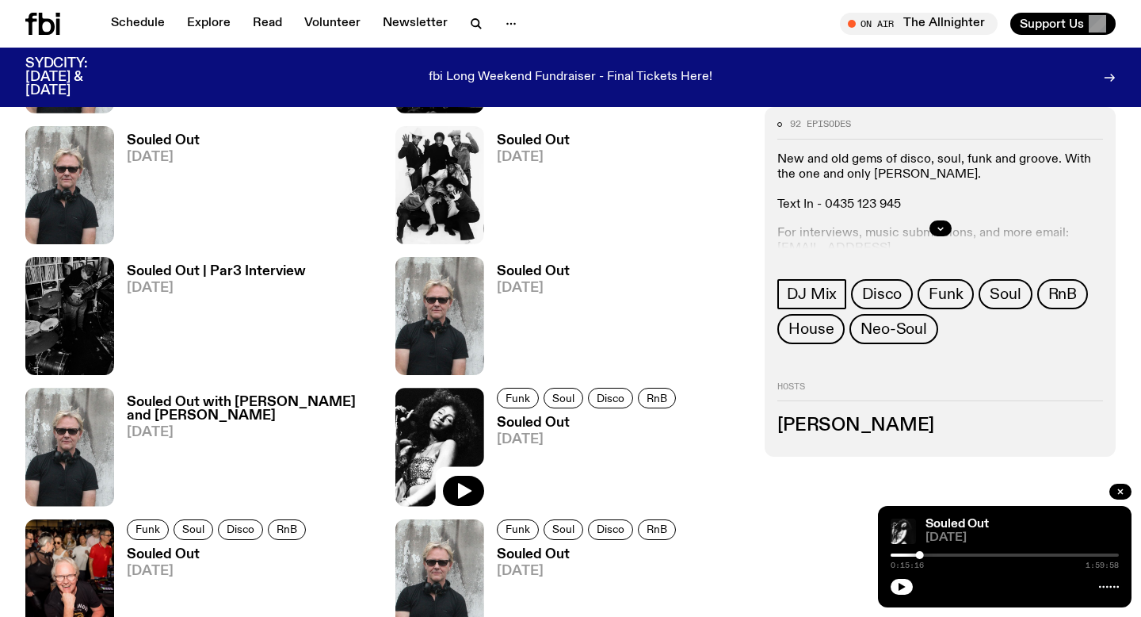
click at [522, 276] on h3 "Souled Out" at bounding box center [533, 271] width 73 height 13
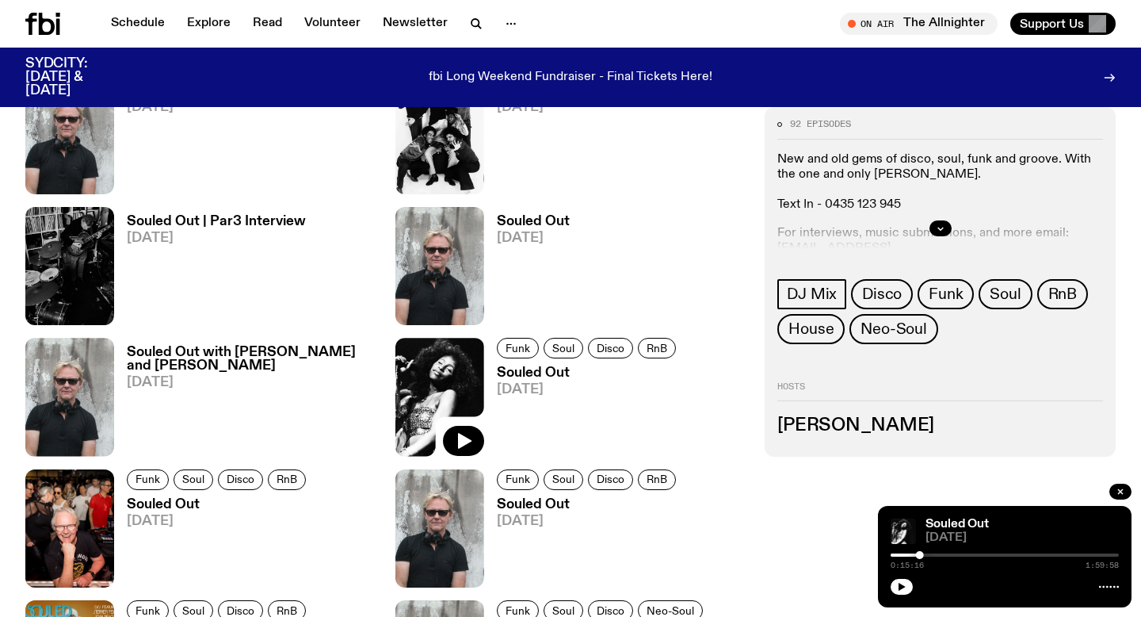
scroll to position [983, 0]
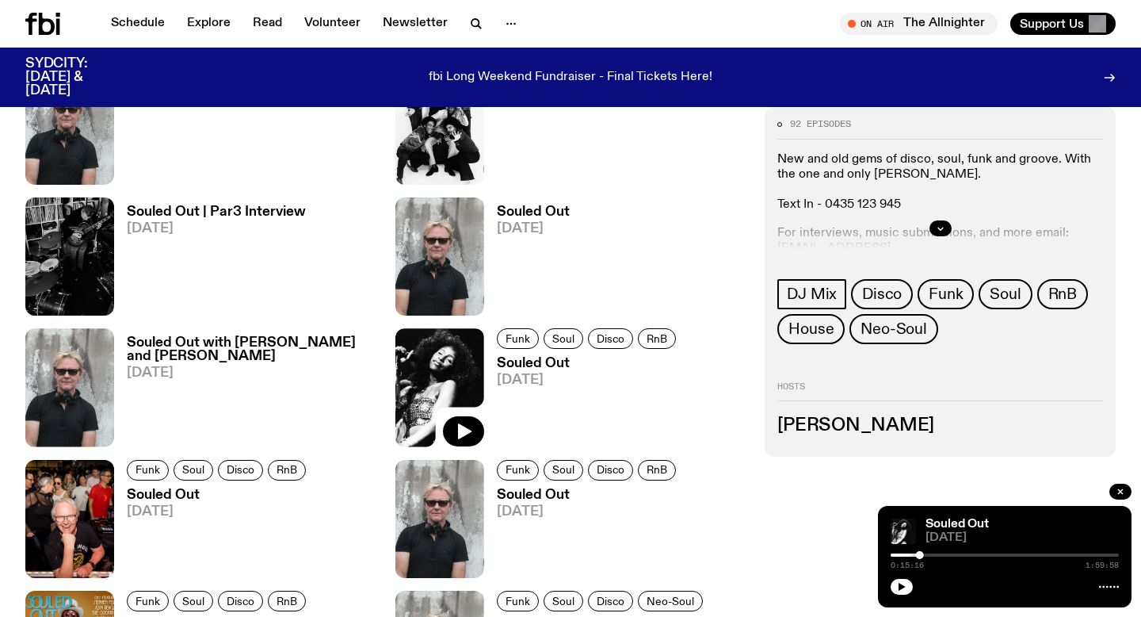
click at [170, 351] on h3 "Souled Out with [PERSON_NAME] and [PERSON_NAME]" at bounding box center [252, 349] width 250 height 27
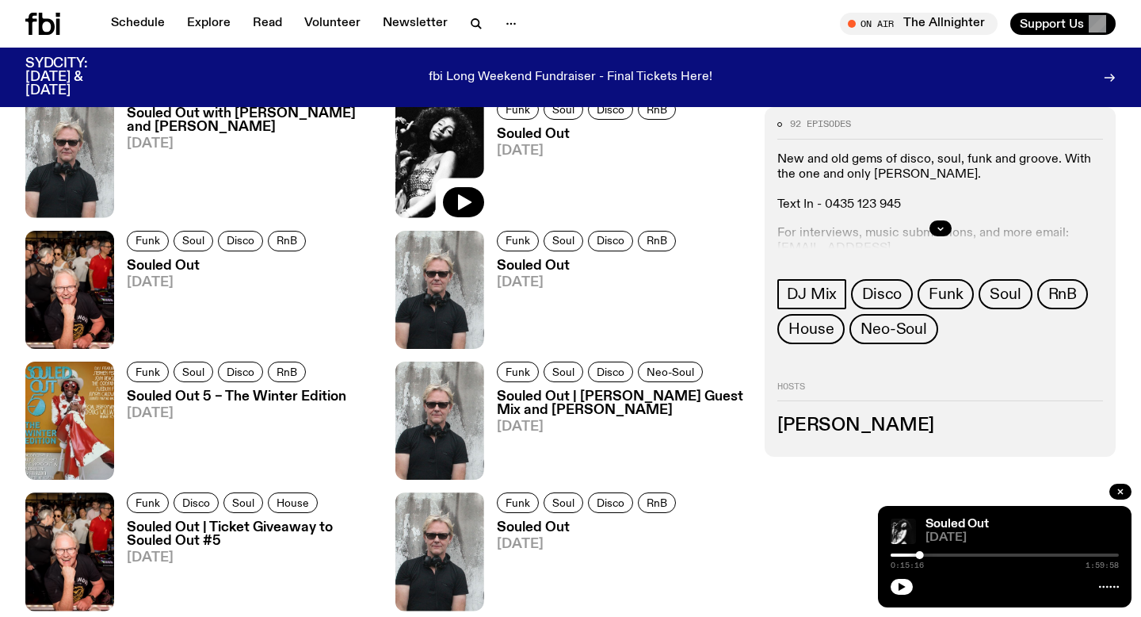
scroll to position [1219, 0]
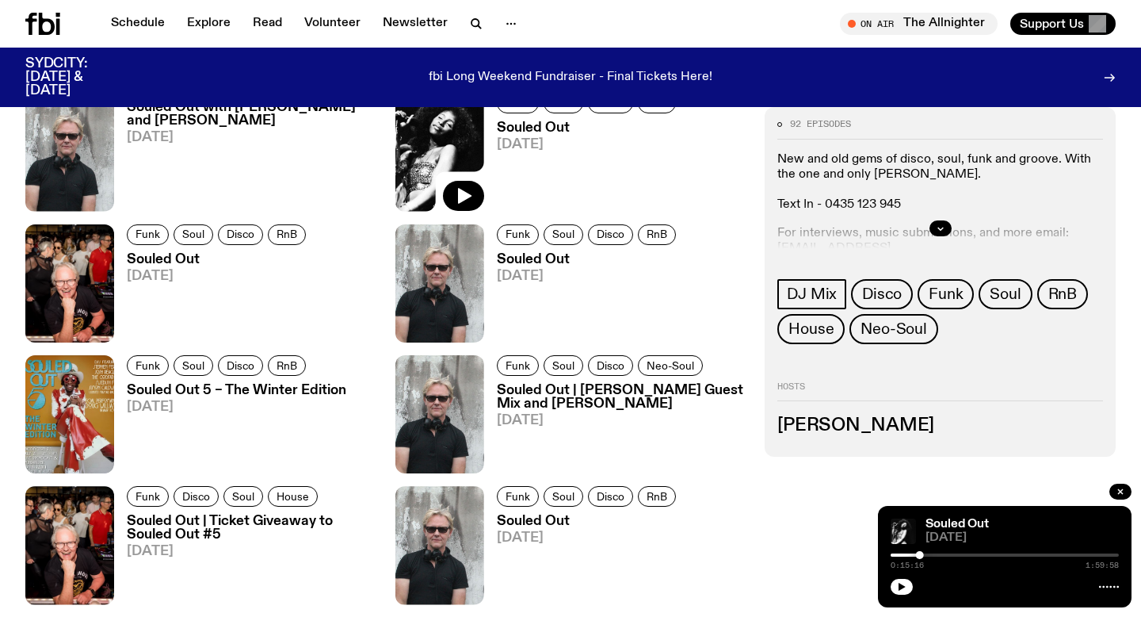
click at [155, 270] on span "[DATE]" at bounding box center [219, 275] width 184 height 13
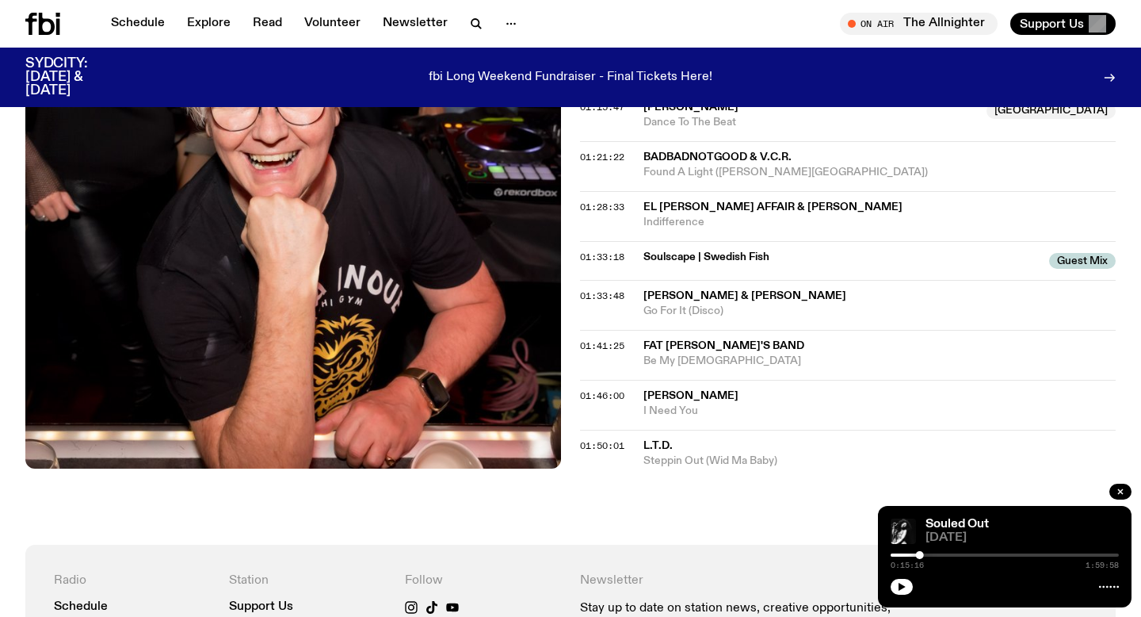
scroll to position [1475, 0]
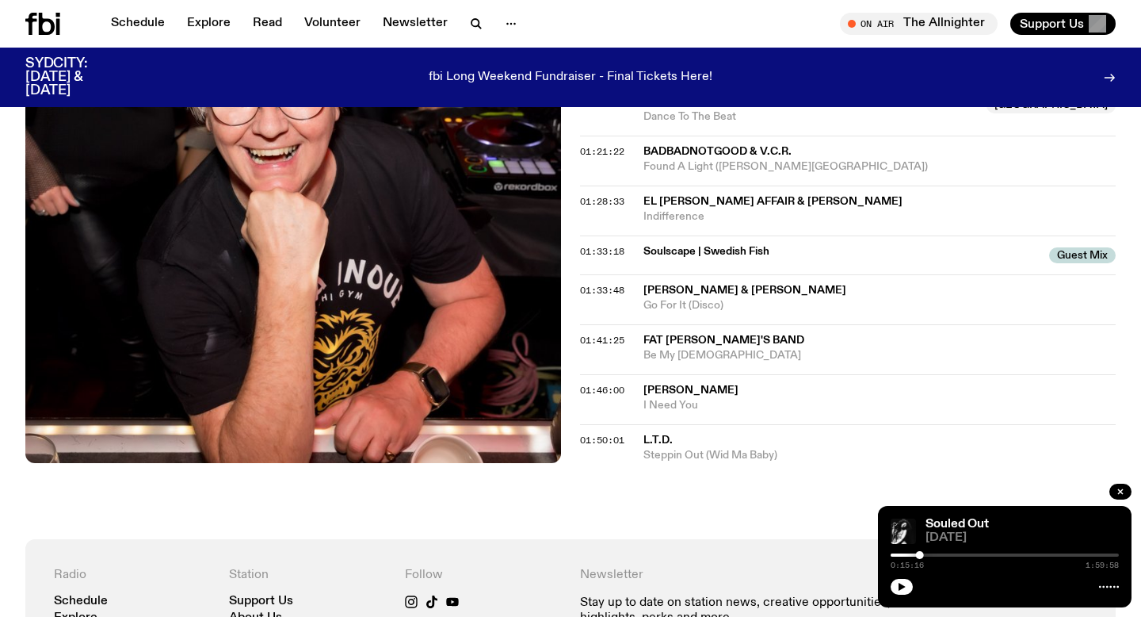
click at [696, 284] on span "Billy Preston & Syreeta" at bounding box center [744, 289] width 203 height 11
click at [697, 284] on span "Billy Preston & Syreeta" at bounding box center [744, 289] width 203 height 11
click at [697, 283] on div "Copied" at bounding box center [879, 298] width 472 height 30
click at [708, 284] on span "Billy Preston & Syreeta" at bounding box center [744, 289] width 203 height 11
click at [708, 283] on div "Copied" at bounding box center [879, 298] width 472 height 30
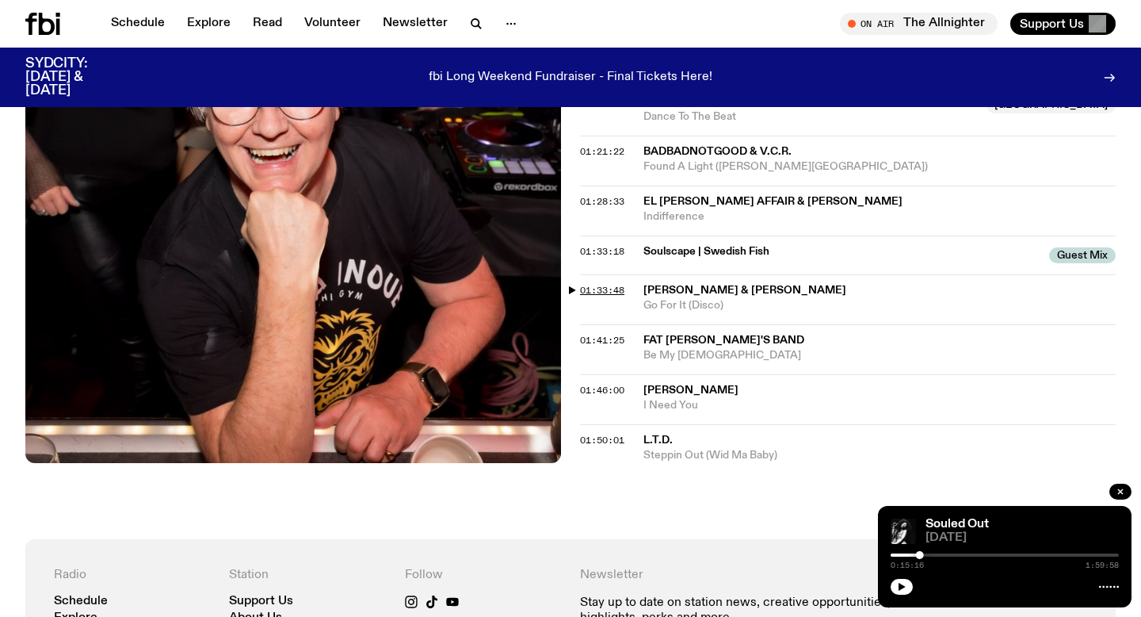
click at [613, 284] on span "01:33:48" at bounding box center [602, 290] width 44 height 13
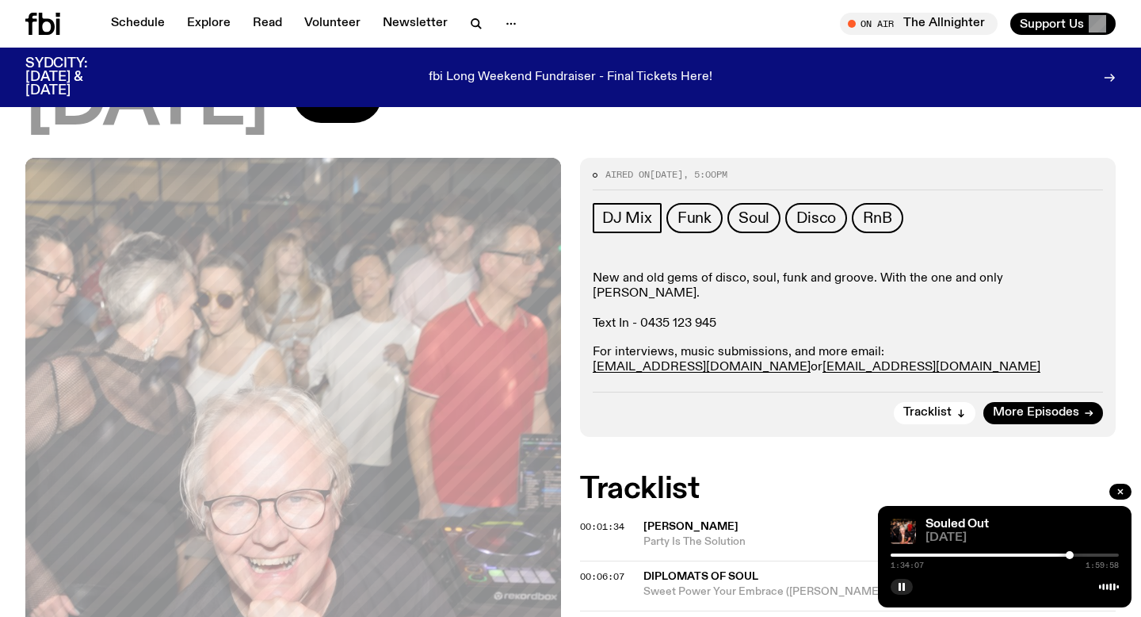
scroll to position [151, 0]
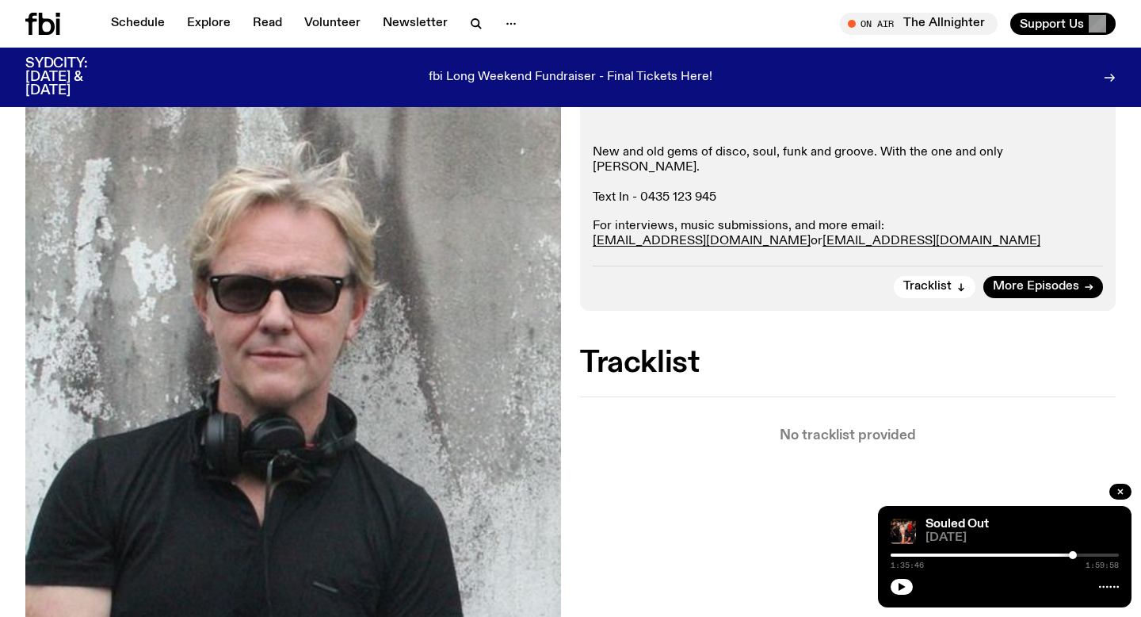
scroll to position [290, 0]
